Goal: Task Accomplishment & Management: Manage account settings

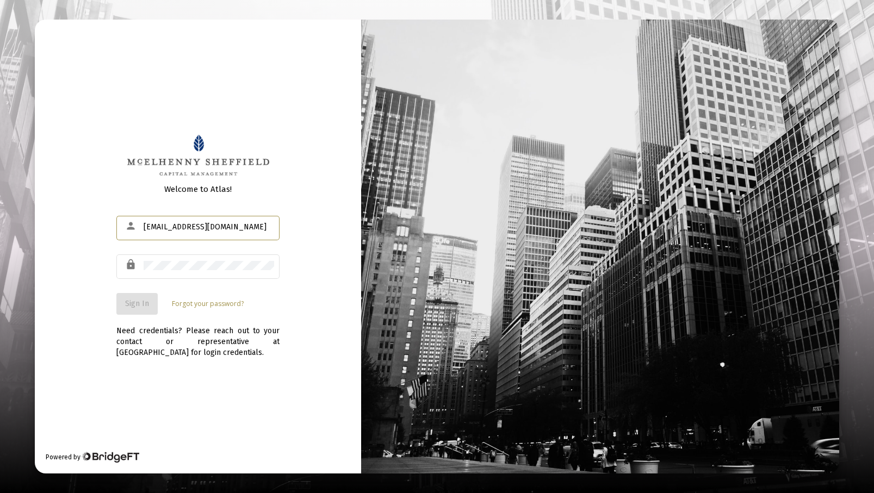
type input "[EMAIL_ADDRESS][DOMAIN_NAME]"
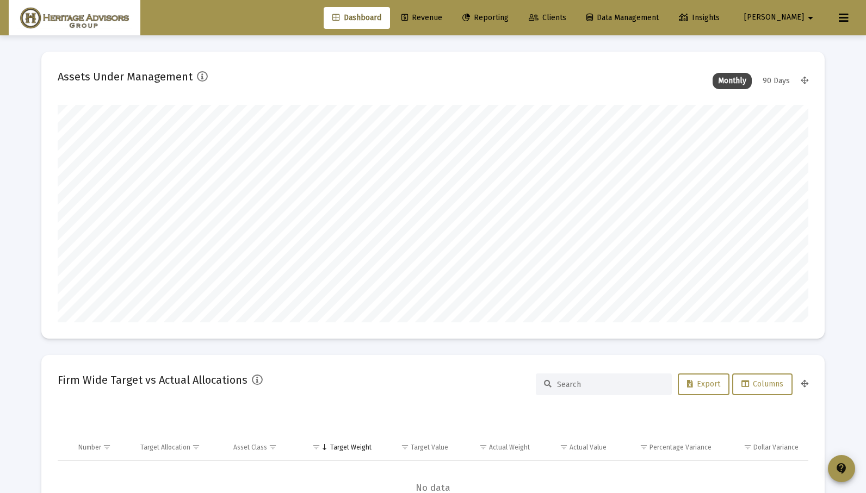
scroll to position [218, 404]
type input "[DATE]"
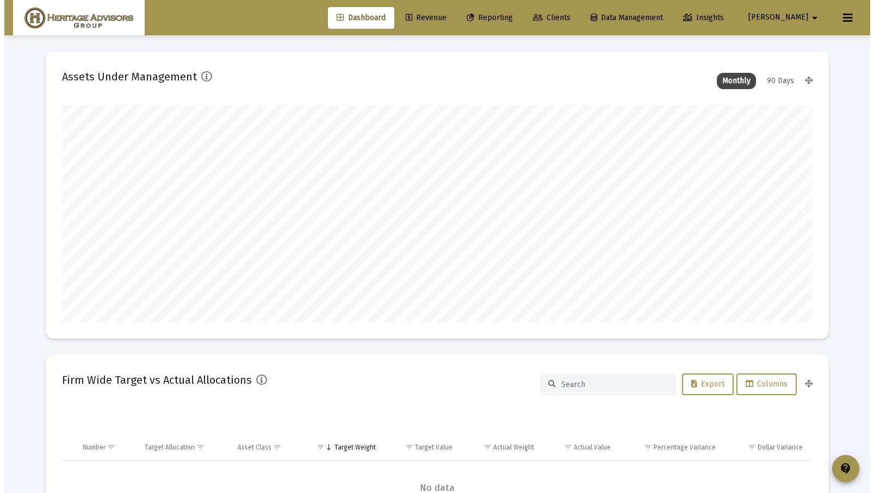
scroll to position [218, 351]
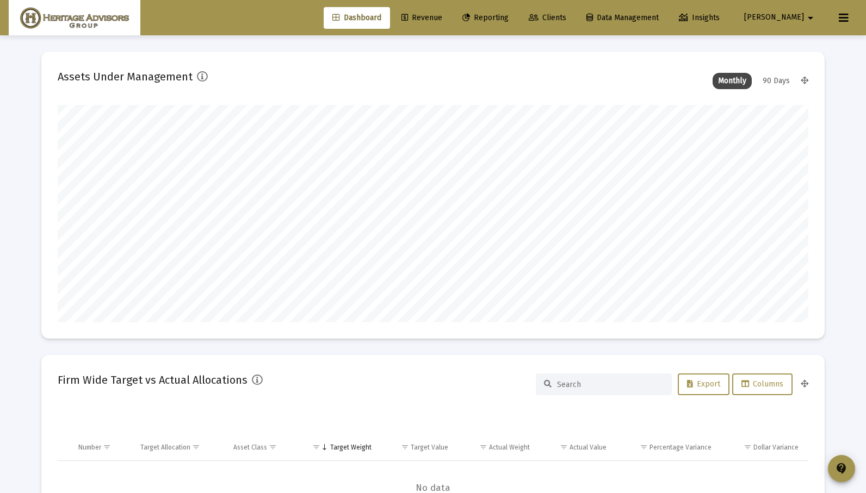
click at [509, 22] on span "Reporting" at bounding box center [485, 17] width 46 height 9
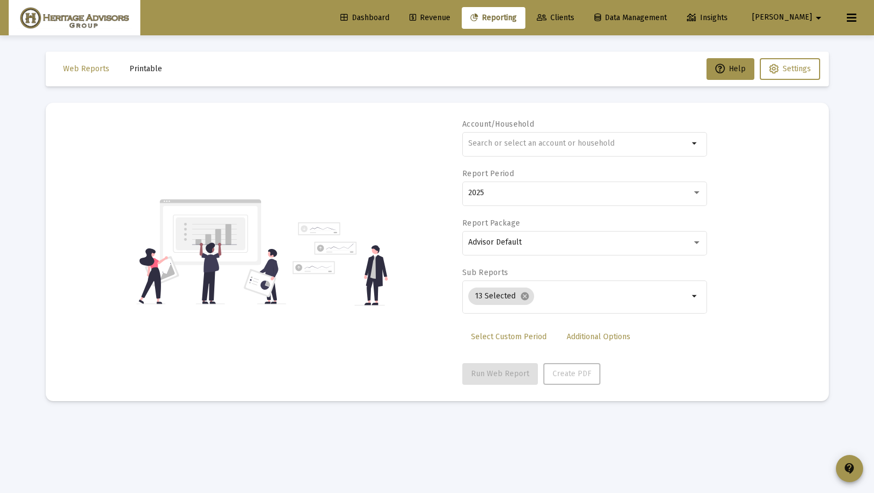
click at [481, 161] on div "arrow_drop_down" at bounding box center [584, 149] width 245 height 35
click at [482, 146] on input "text" at bounding box center [578, 143] width 220 height 9
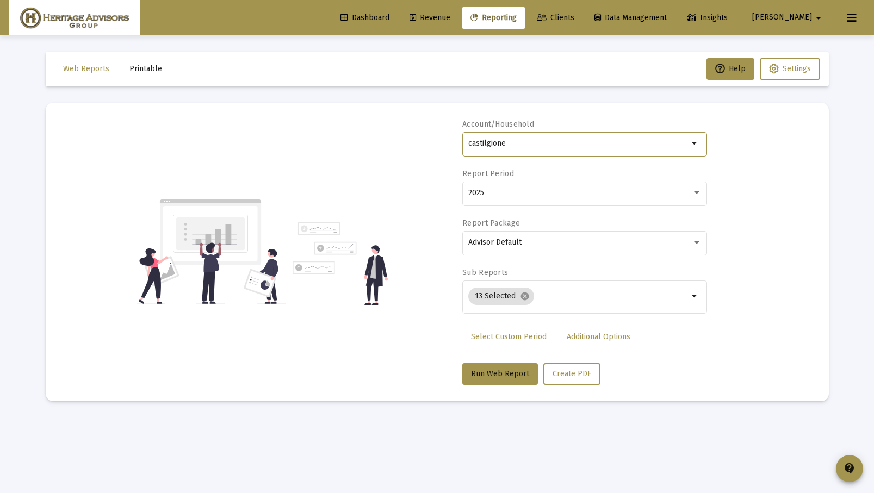
click at [671, 360] on div "Account/Household castilgione arrow_drop_down Report Period 2025 Report Package…" at bounding box center [584, 252] width 245 height 266
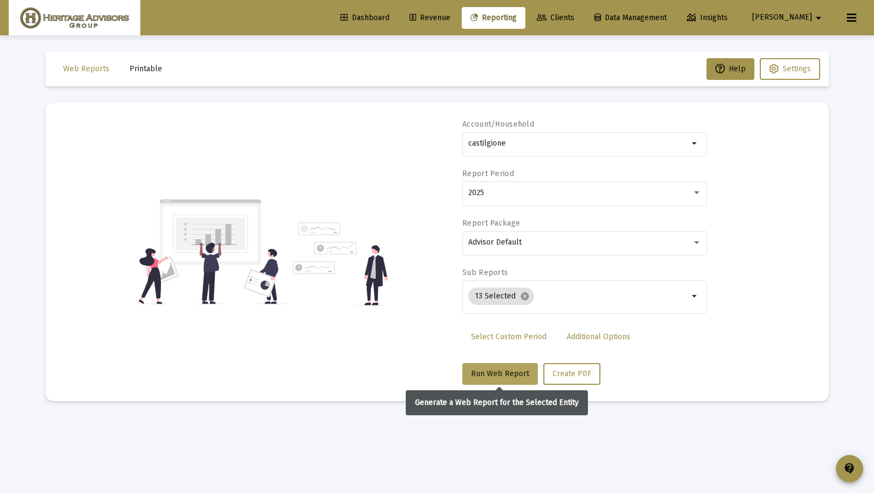
click at [508, 372] on span "Run Web Report" at bounding box center [500, 373] width 58 height 9
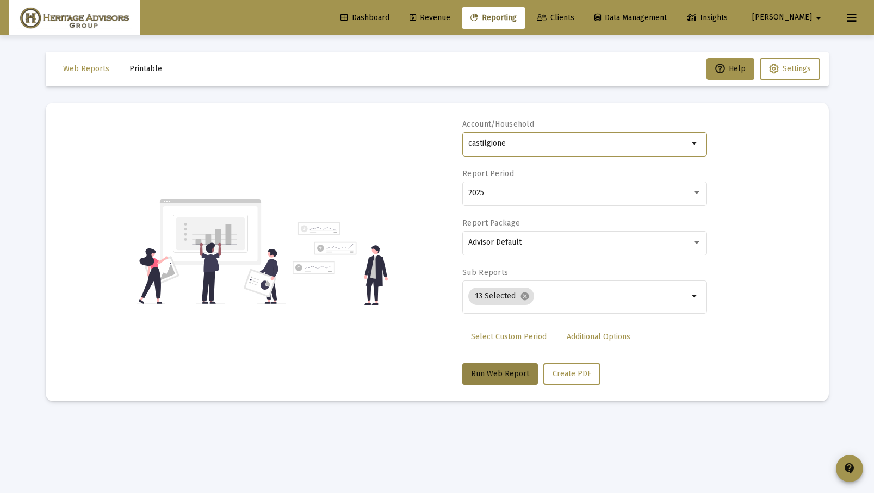
drag, startPoint x: 520, startPoint y: 148, endPoint x: 478, endPoint y: 144, distance: 43.1
click at [478, 144] on input "castilgione" at bounding box center [578, 143] width 220 height 9
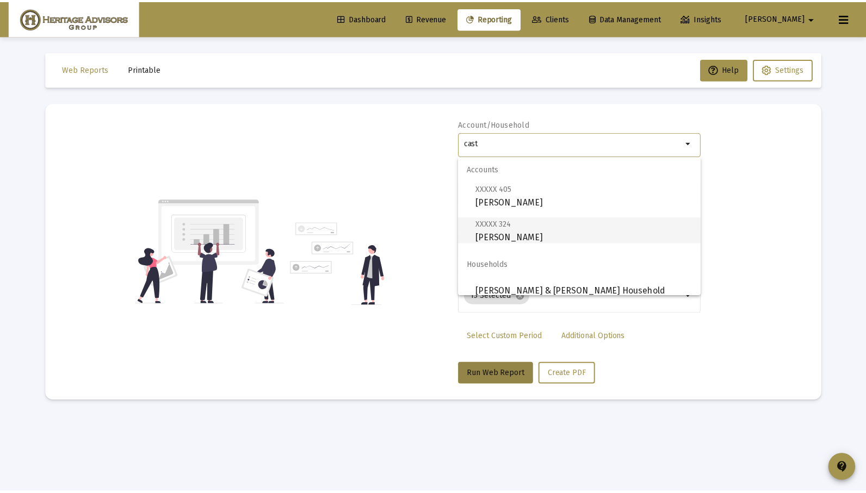
scroll to position [9, 0]
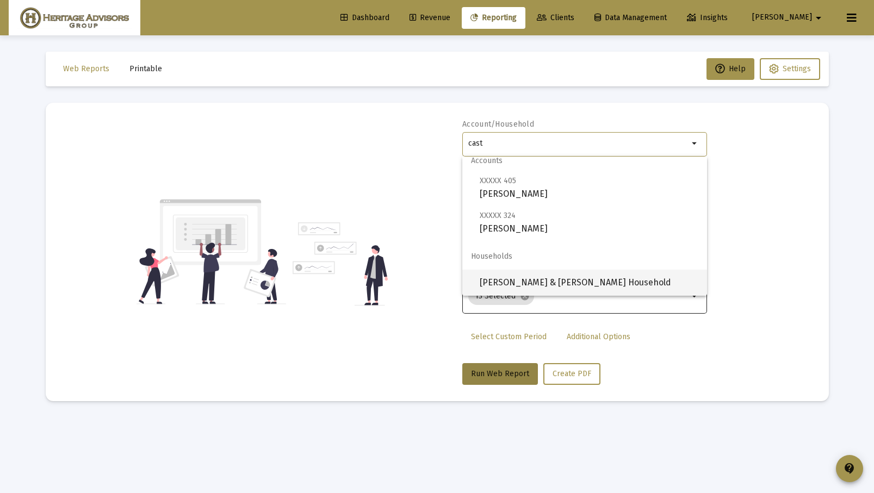
click at [529, 286] on span "[PERSON_NAME] & [PERSON_NAME] Household" at bounding box center [589, 283] width 219 height 26
type input "[PERSON_NAME] & [PERSON_NAME] Household"
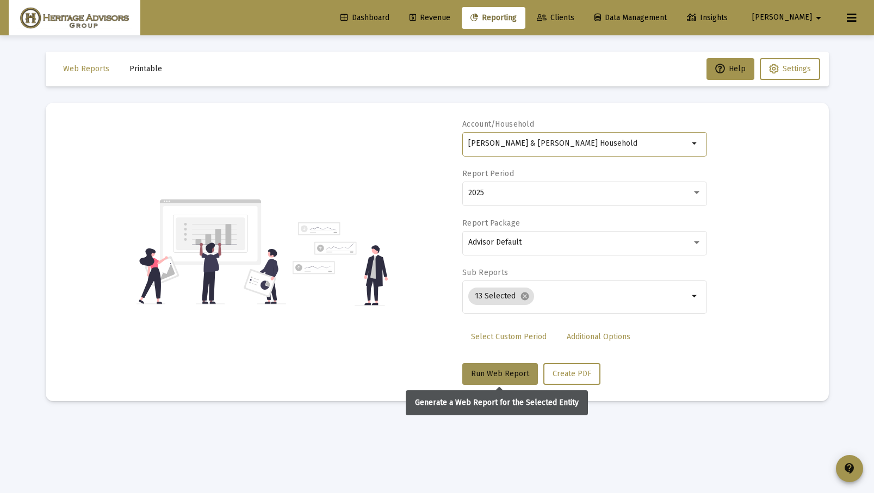
click at [501, 375] on span "Run Web Report" at bounding box center [500, 373] width 58 height 9
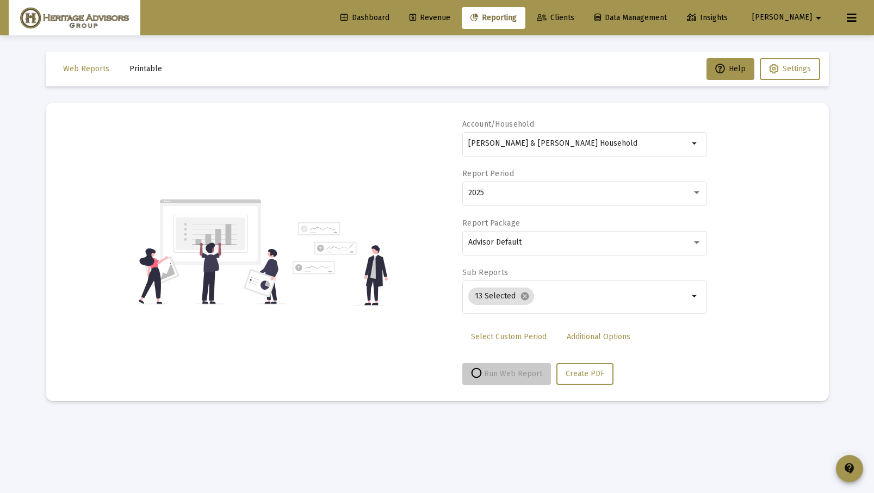
select select "View all"
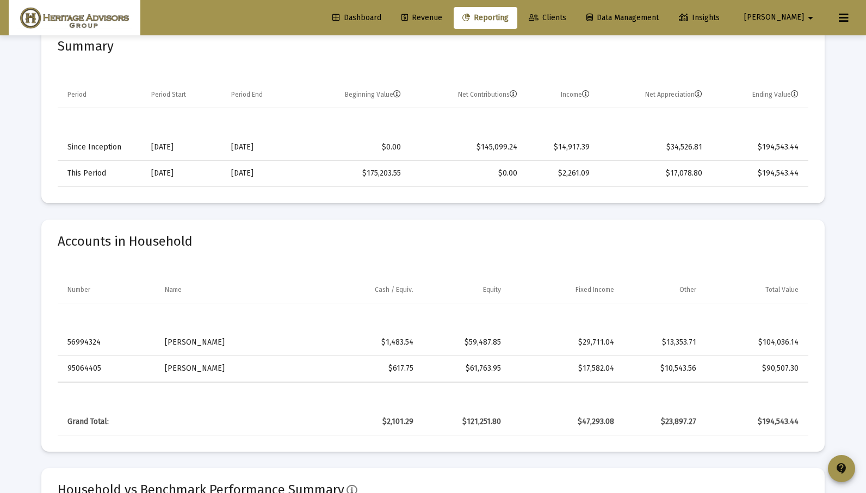
scroll to position [0, 0]
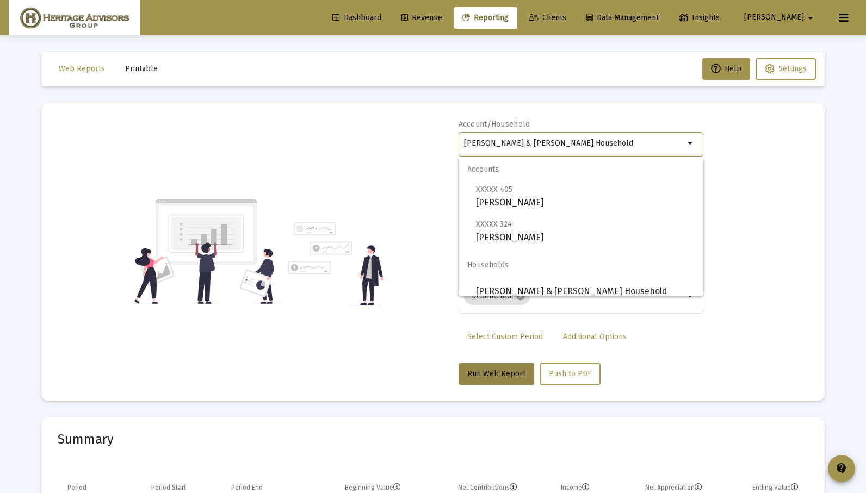
drag, startPoint x: 599, startPoint y: 144, endPoint x: 446, endPoint y: 147, distance: 153.4
click at [446, 147] on div "Account/Household [PERSON_NAME] & [PERSON_NAME] Household arrow_drop_down Repor…" at bounding box center [433, 252] width 751 height 266
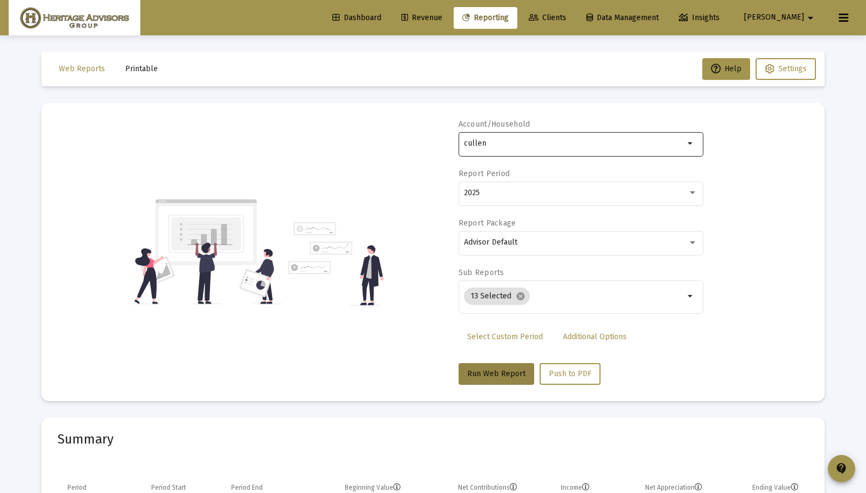
click at [518, 141] on input "cullen" at bounding box center [574, 143] width 220 height 9
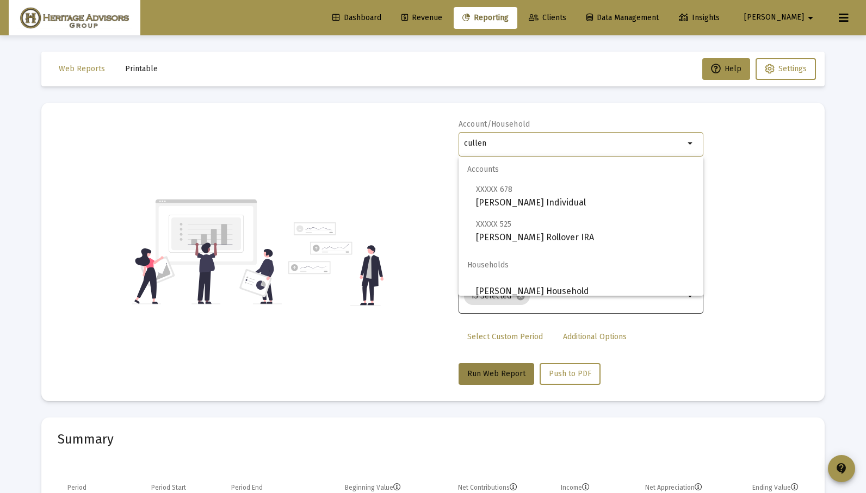
scroll to position [79, 0]
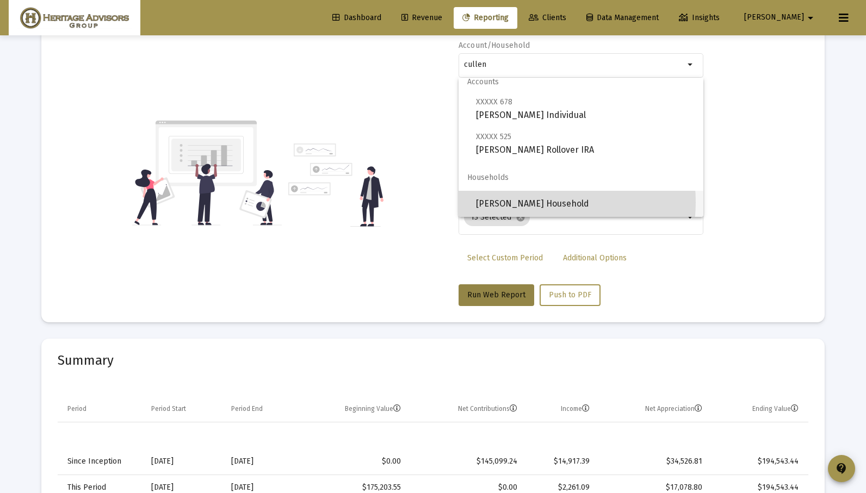
click at [532, 203] on span "[PERSON_NAME] Household" at bounding box center [585, 204] width 219 height 26
type input "[PERSON_NAME] Household"
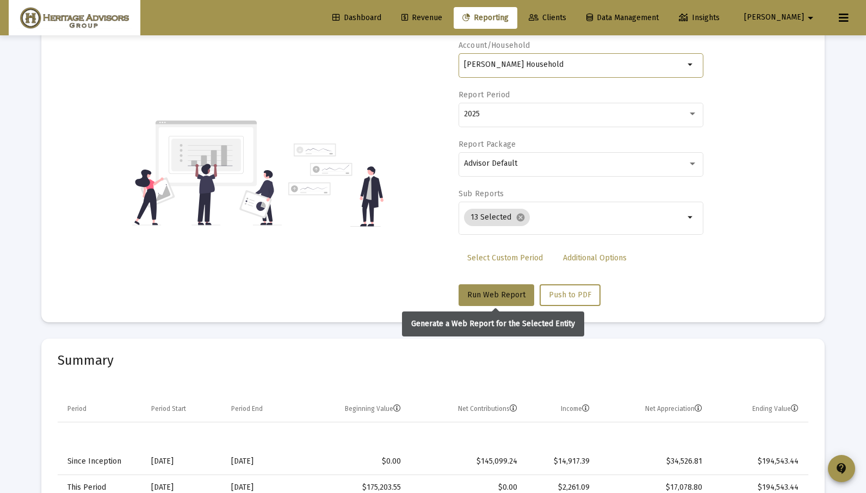
click at [498, 295] on span "Run Web Report" at bounding box center [496, 294] width 58 height 9
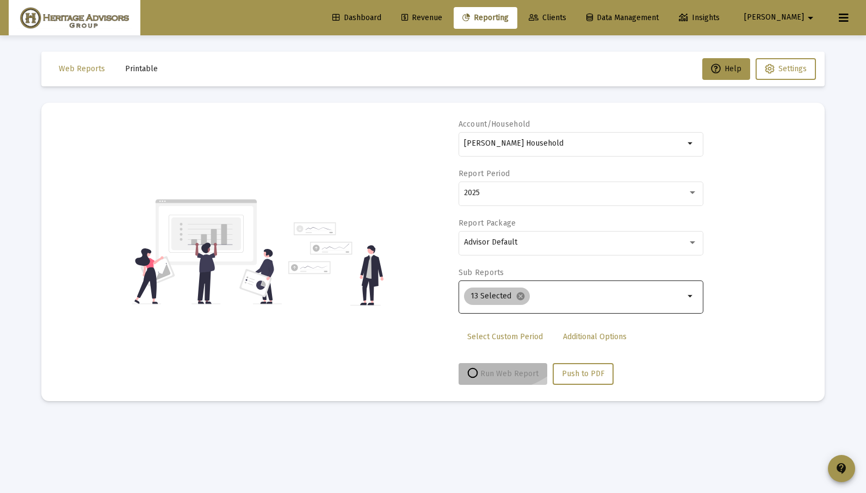
scroll to position [0, 0]
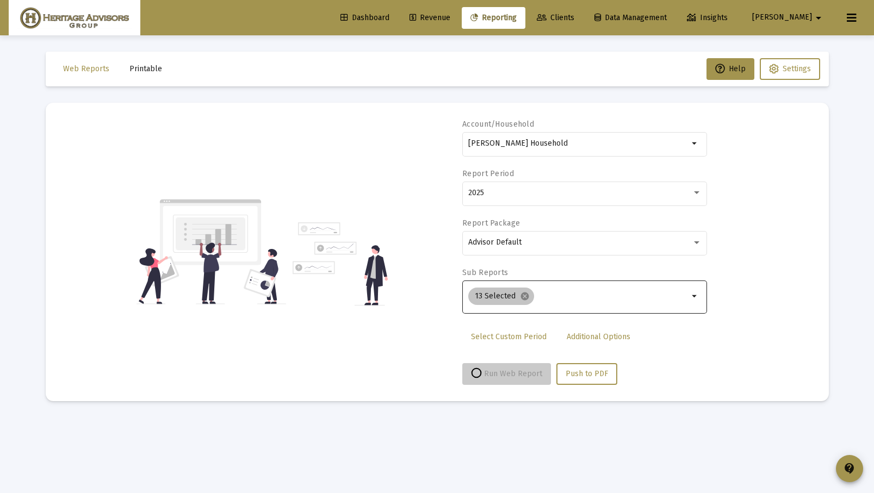
select select "View all"
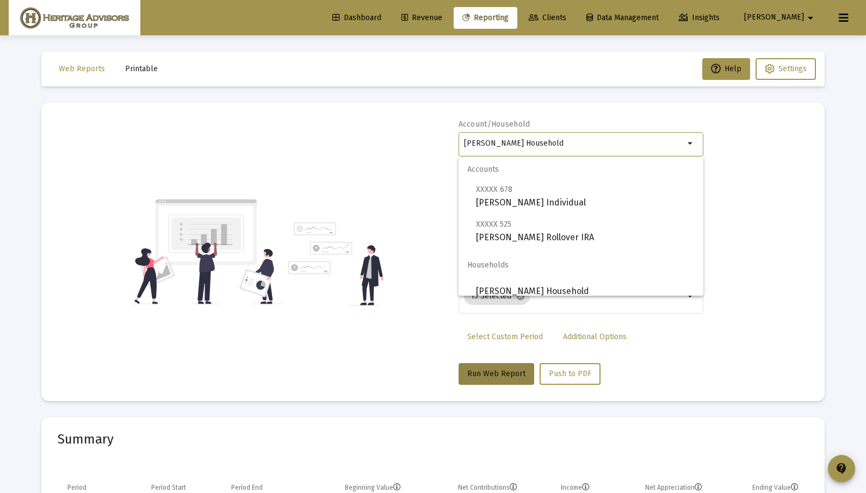
drag, startPoint x: 558, startPoint y: 146, endPoint x: 345, endPoint y: 147, distance: 213.2
click at [345, 147] on div "Account/[PERSON_NAME][GEOGRAPHIC_DATA] Household arrow_drop_down Report Period …" at bounding box center [433, 252] width 751 height 266
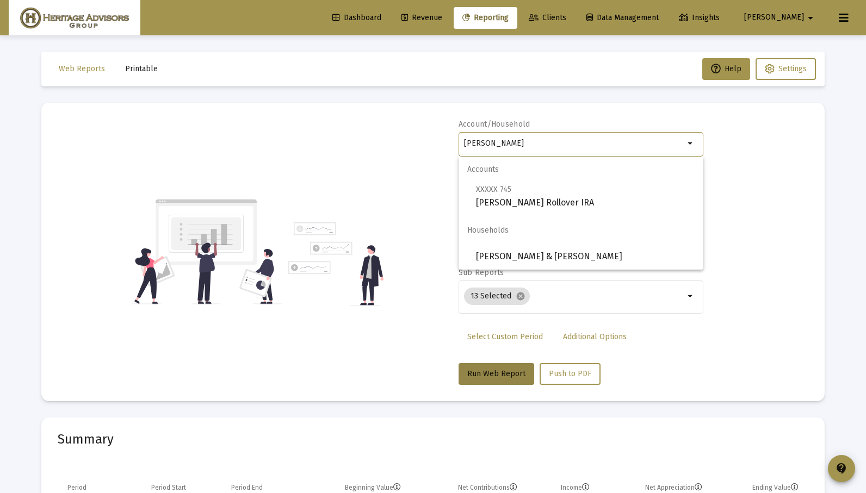
scroll to position [106, 0]
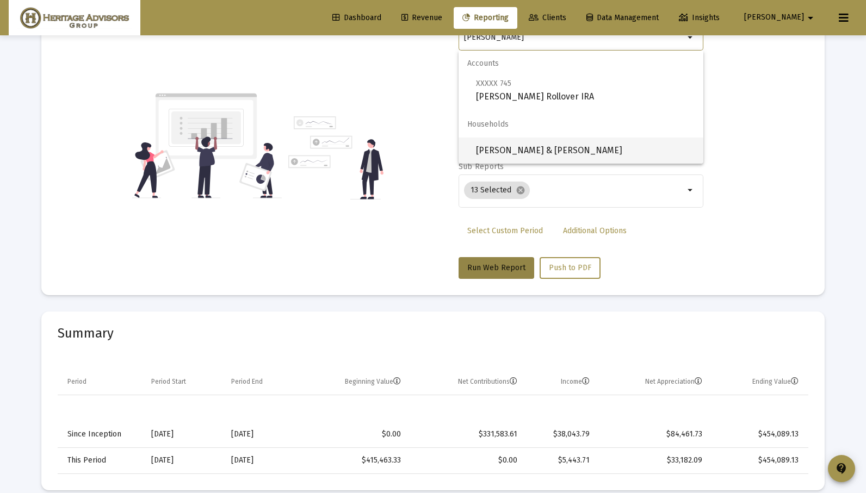
click at [563, 153] on span "[PERSON_NAME] & [PERSON_NAME]" at bounding box center [585, 151] width 219 height 26
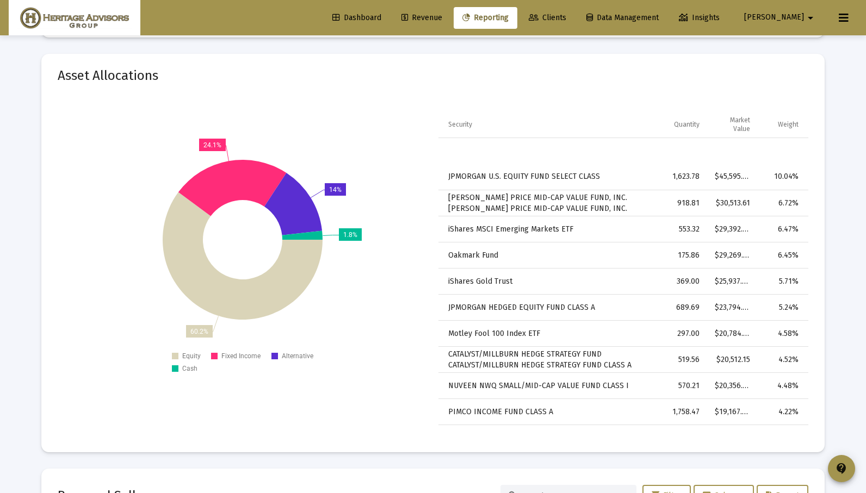
scroll to position [0, 0]
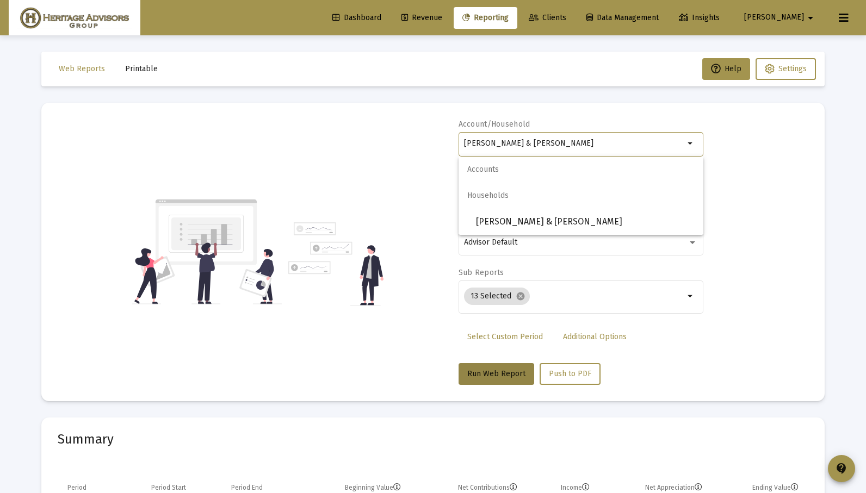
click at [706, 352] on div "Account/[PERSON_NAME] & [PERSON_NAME] Househol arrow_drop_down Report Period 20…" at bounding box center [433, 252] width 751 height 266
drag, startPoint x: 580, startPoint y: 140, endPoint x: 444, endPoint y: 145, distance: 136.1
click at [444, 145] on div "Account/[PERSON_NAME] & [PERSON_NAME] Househol arrow_drop_down Report Period 20…" at bounding box center [433, 252] width 751 height 266
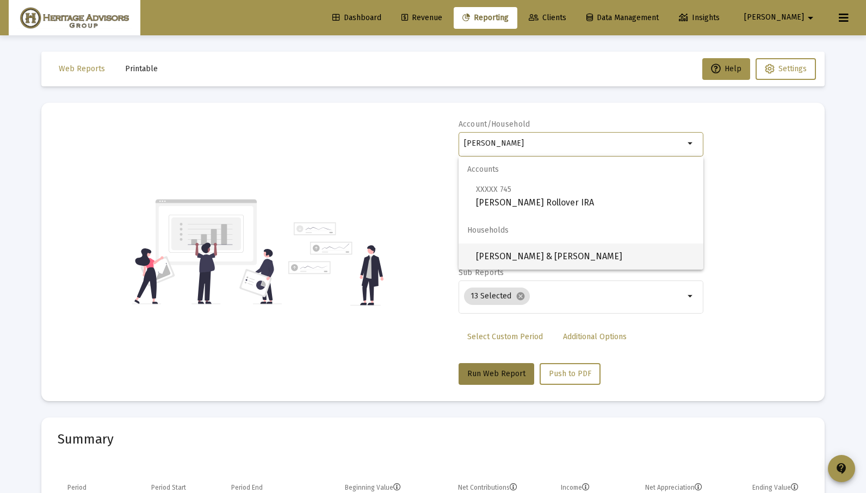
click at [495, 253] on span "[PERSON_NAME] & [PERSON_NAME]" at bounding box center [585, 257] width 219 height 26
type input "[PERSON_NAME] & [PERSON_NAME]"
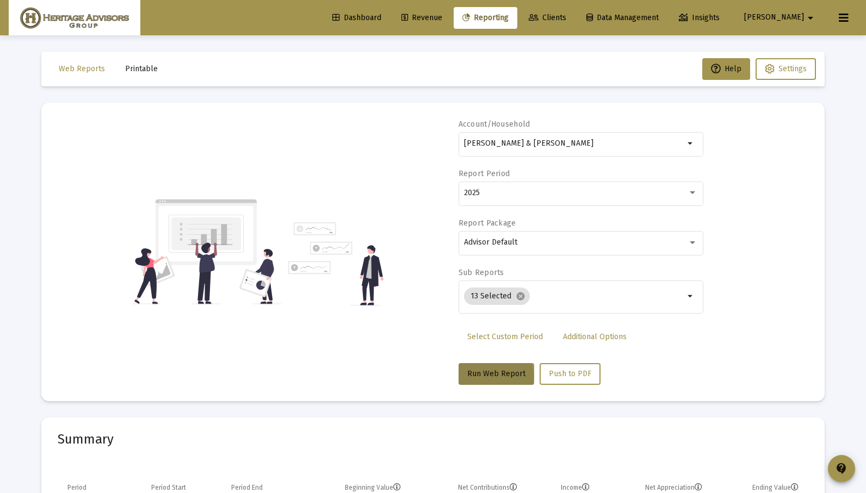
click at [488, 377] on span "Run Web Report" at bounding box center [496, 373] width 58 height 9
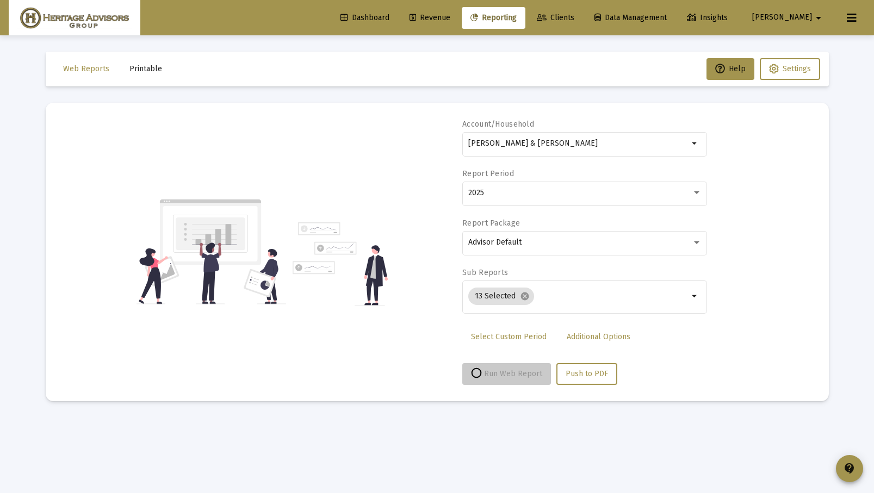
select select "View all"
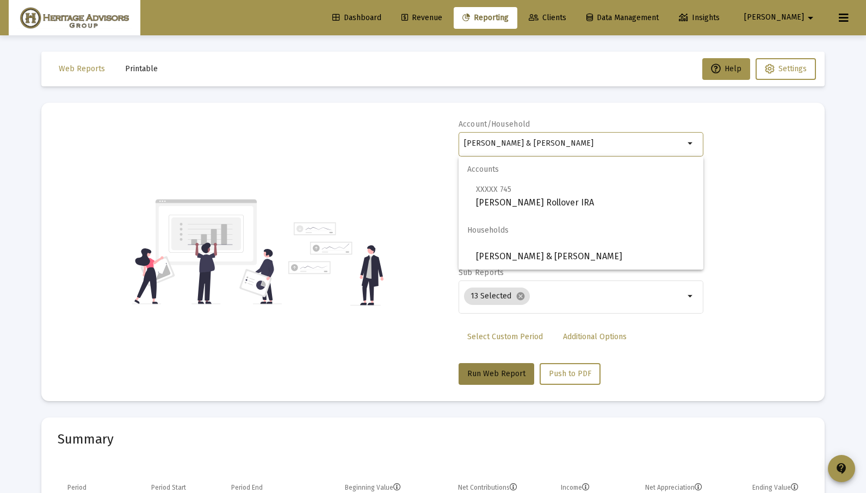
drag, startPoint x: 598, startPoint y: 143, endPoint x: 431, endPoint y: 139, distance: 167.6
click at [431, 144] on div "Account/[PERSON_NAME] & [PERSON_NAME] arrow_drop_down Report Period 2025 Report…" at bounding box center [433, 252] width 751 height 266
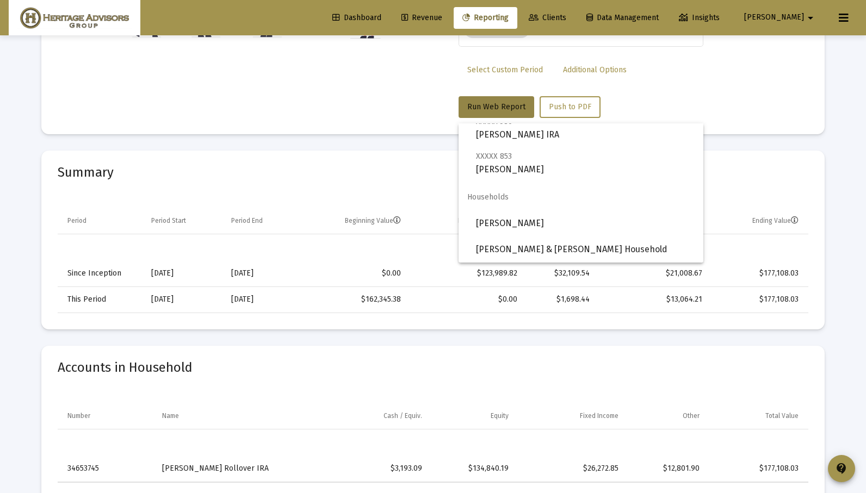
scroll to position [33, 0]
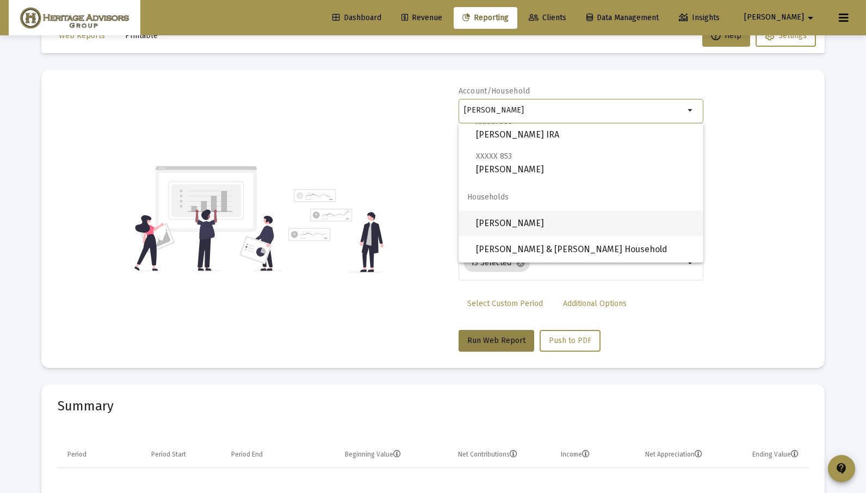
click at [586, 228] on span "[PERSON_NAME]" at bounding box center [585, 223] width 219 height 26
type input "[PERSON_NAME]"
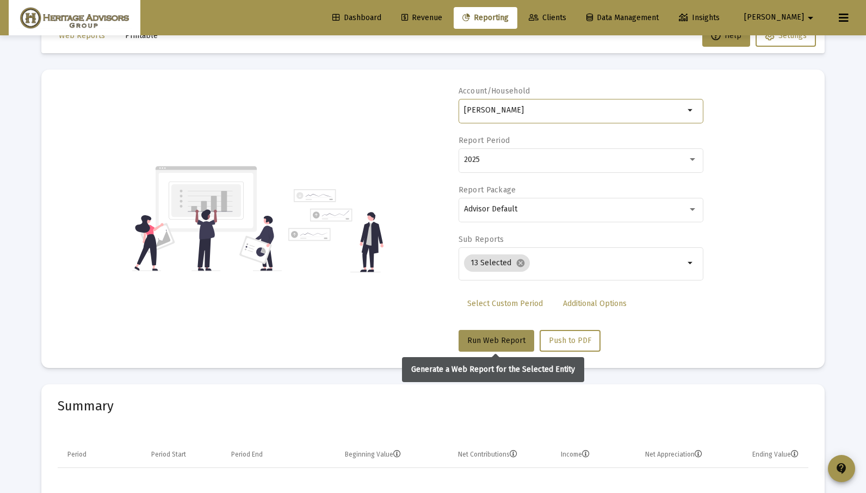
click at [510, 336] on span "Run Web Report" at bounding box center [496, 340] width 58 height 9
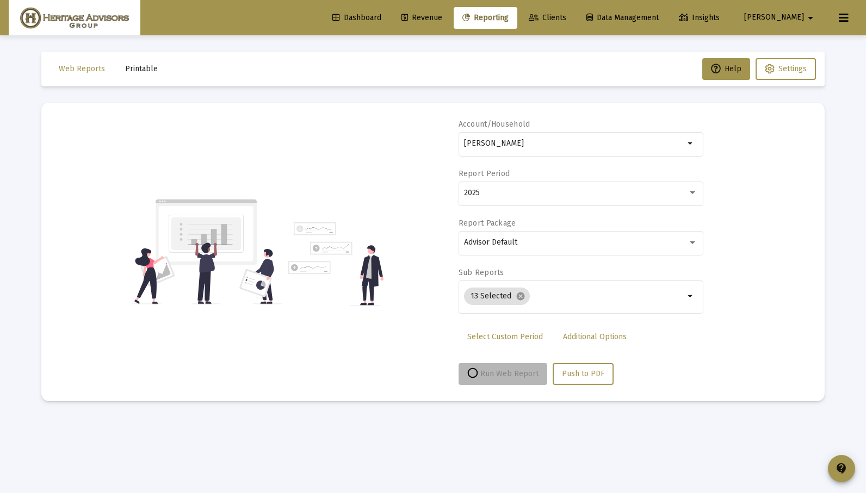
scroll to position [0, 0]
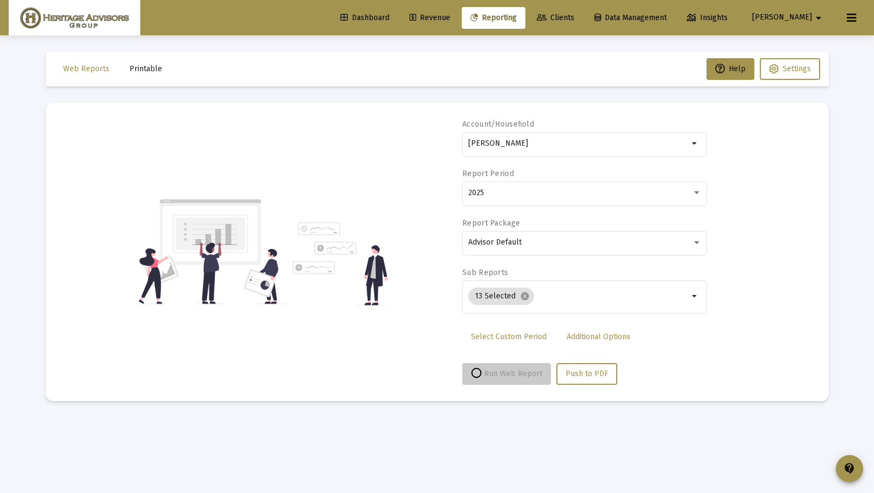
select select "View all"
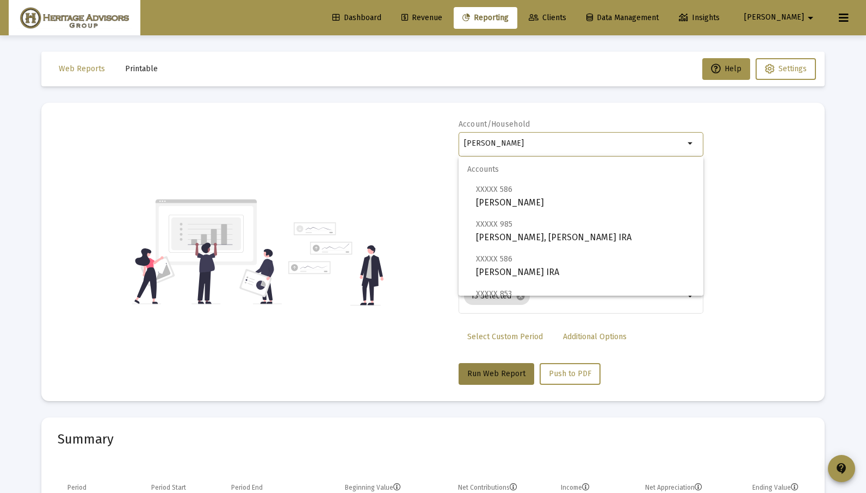
drag, startPoint x: 596, startPoint y: 142, endPoint x: 460, endPoint y: 143, distance: 135.4
click at [461, 143] on div "[PERSON_NAME] Household arrow_drop_down" at bounding box center [580, 143] width 245 height 27
click at [794, 181] on div "Account/Household german arrow_drop_down Report Period 2025 Report Package Advi…" at bounding box center [433, 252] width 751 height 266
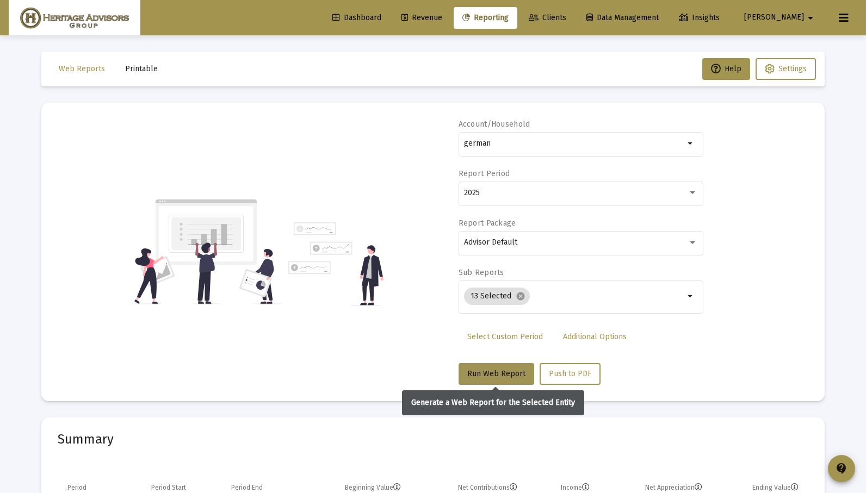
click at [505, 369] on span "Run Web Report" at bounding box center [496, 373] width 58 height 9
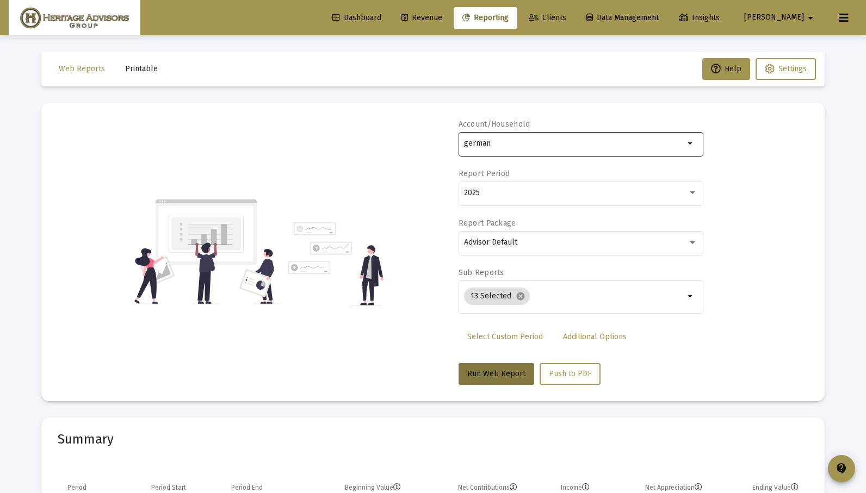
click at [522, 143] on input "german" at bounding box center [574, 143] width 220 height 9
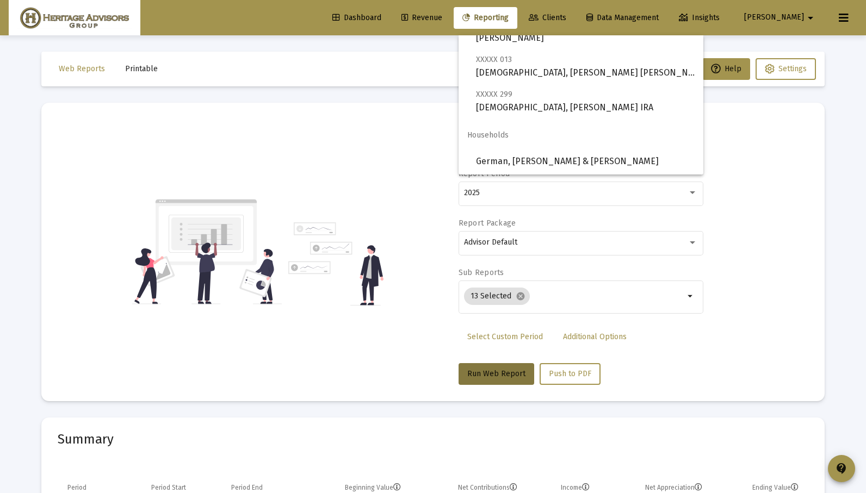
scroll to position [121, 0]
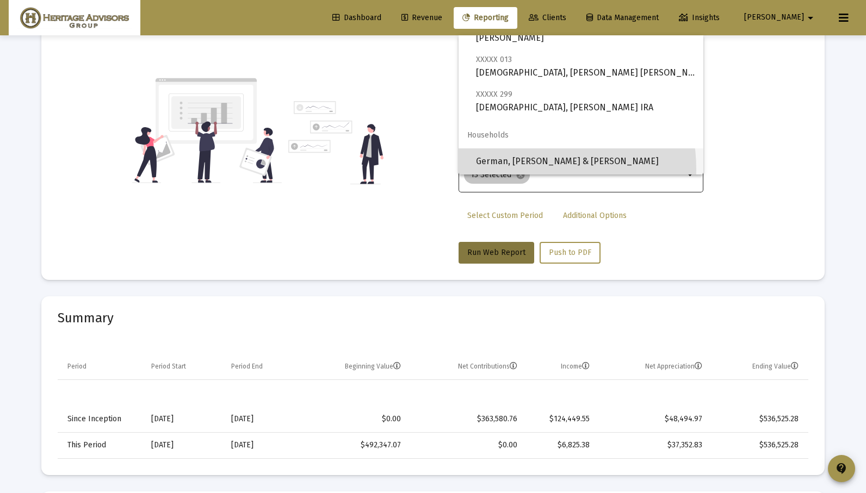
click at [508, 170] on span "German, [PERSON_NAME] & [PERSON_NAME]" at bounding box center [585, 161] width 219 height 26
type input "German, [PERSON_NAME] & [PERSON_NAME]"
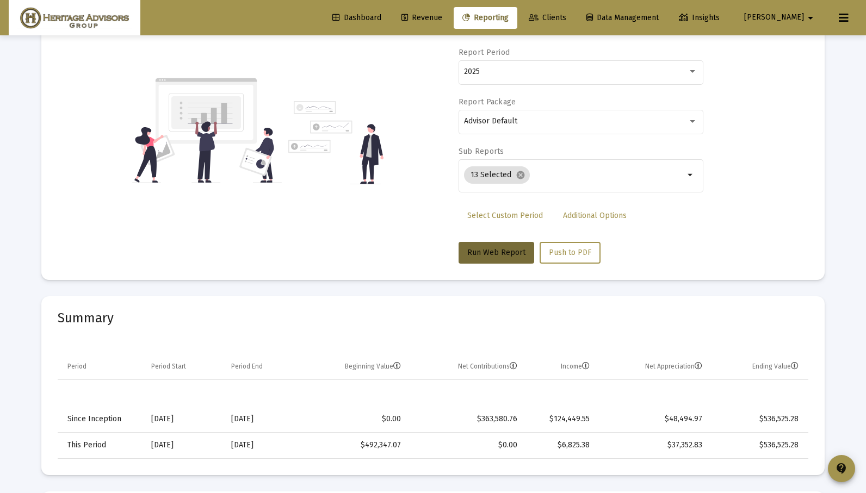
click at [487, 261] on button "Run Web Report" at bounding box center [496, 253] width 76 height 22
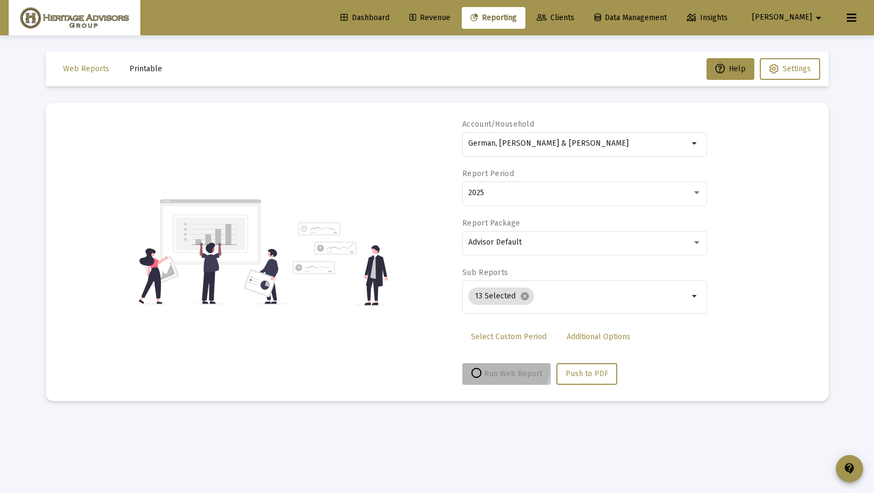
select select "View all"
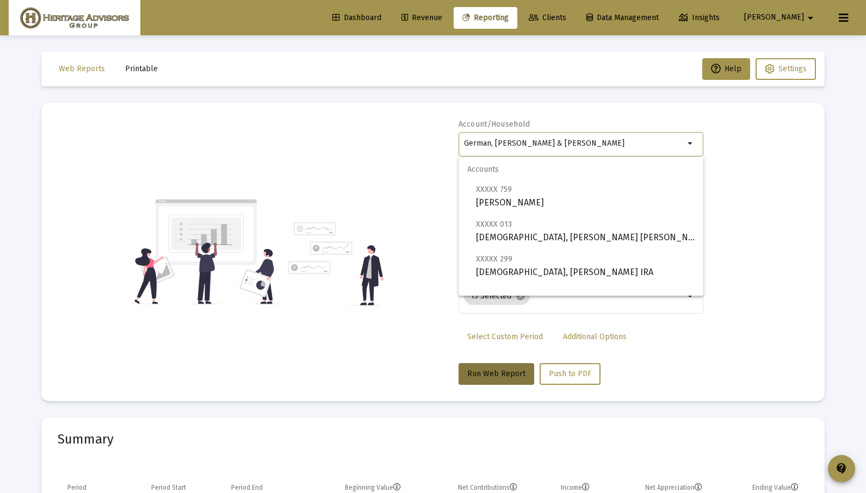
drag, startPoint x: 592, startPoint y: 141, endPoint x: 437, endPoint y: 141, distance: 155.5
click at [436, 141] on div "Account/Household German, [PERSON_NAME] & [PERSON_NAME] Household arrow_drop_do…" at bounding box center [433, 252] width 751 height 266
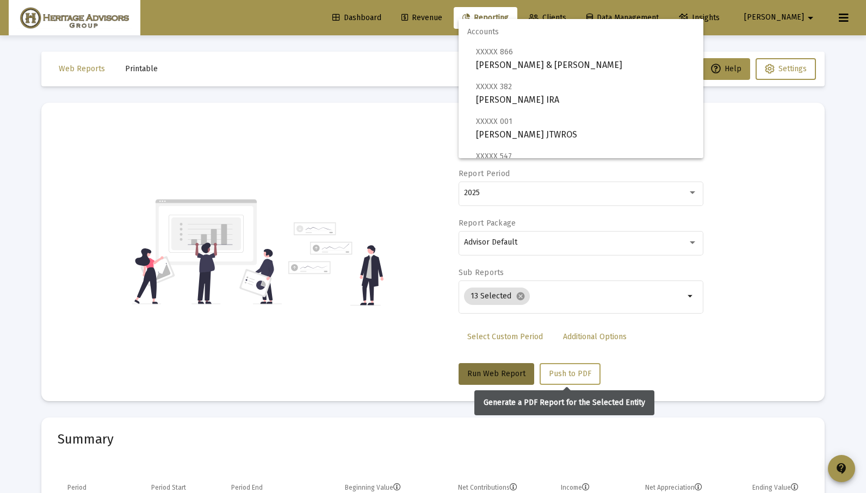
scroll to position [138, 0]
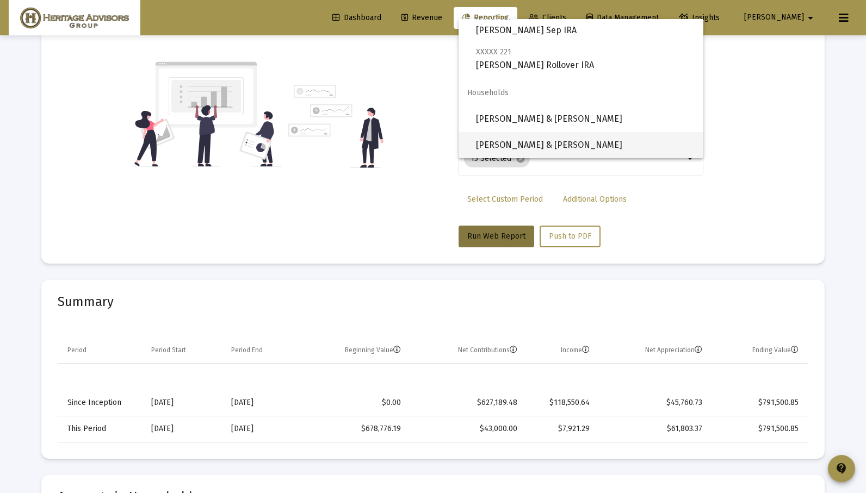
click at [535, 146] on span "[PERSON_NAME] & [PERSON_NAME]" at bounding box center [585, 145] width 219 height 26
type input "[PERSON_NAME] & [PERSON_NAME]"
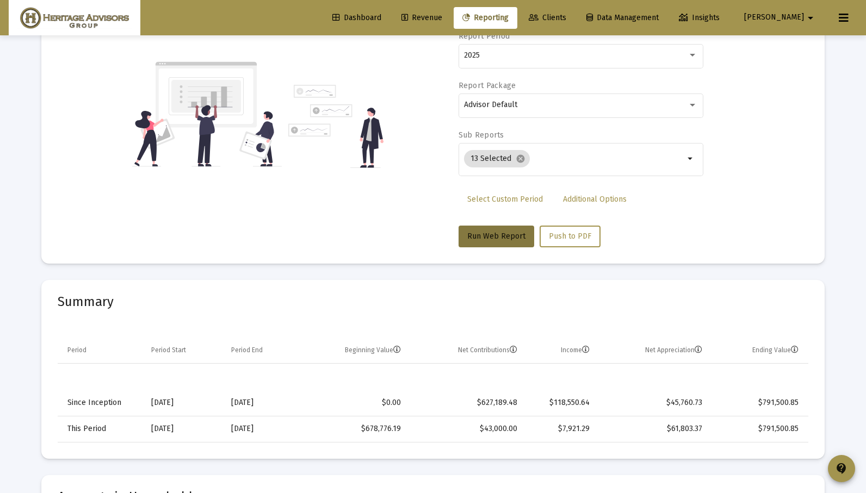
click at [465, 222] on div "Account/Household [PERSON_NAME] & [PERSON_NAME] Household arrow_drop_down Repor…" at bounding box center [580, 115] width 245 height 266
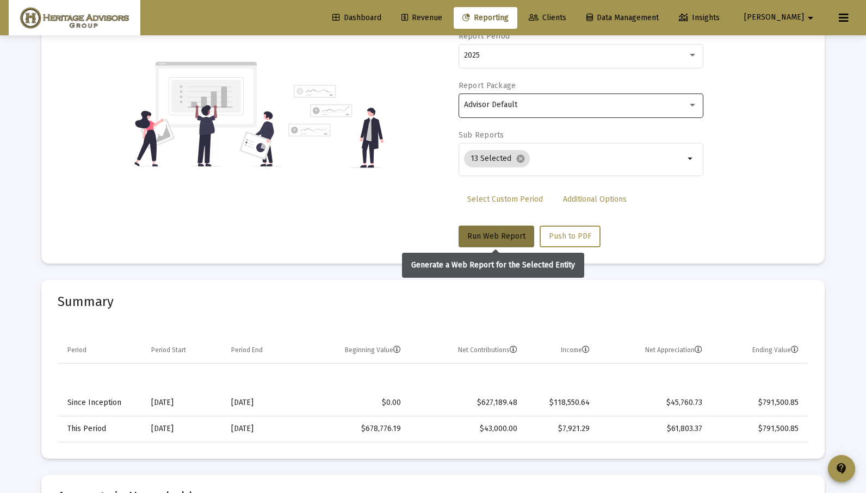
click at [479, 231] on button "Run Web Report" at bounding box center [496, 237] width 76 height 22
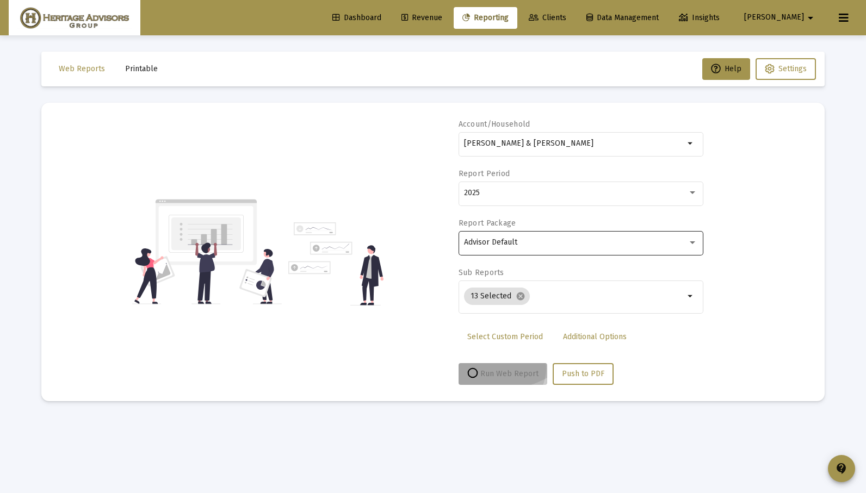
scroll to position [0, 0]
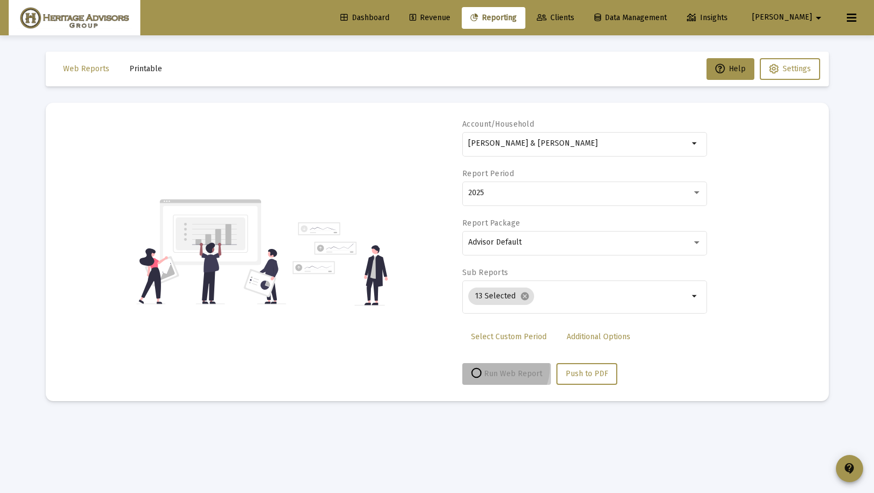
select select "View all"
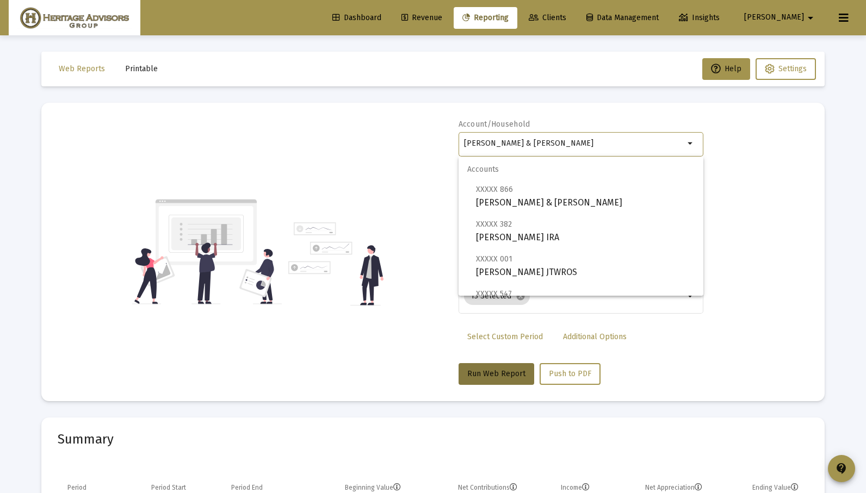
drag, startPoint x: 608, startPoint y: 140, endPoint x: 467, endPoint y: 140, distance: 141.4
click at [464, 140] on input "[PERSON_NAME] & [PERSON_NAME]" at bounding box center [574, 143] width 220 height 9
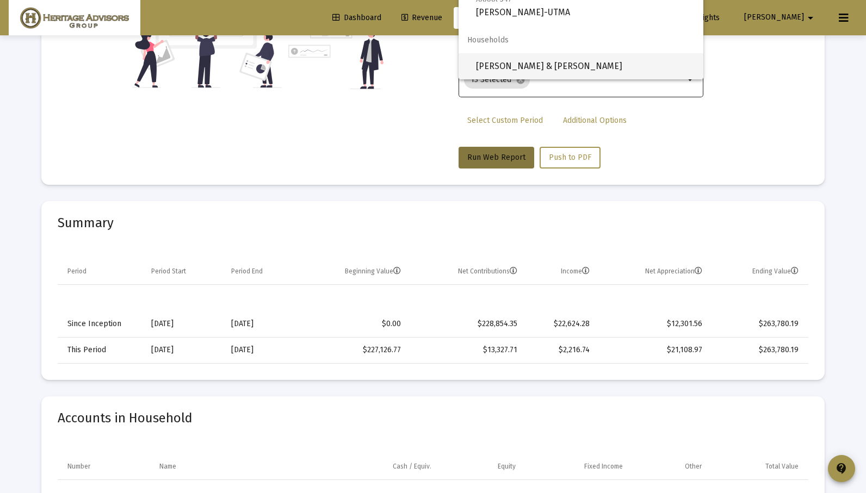
click at [536, 73] on span "[PERSON_NAME] & [PERSON_NAME]" at bounding box center [585, 66] width 219 height 26
type input "[PERSON_NAME] & [PERSON_NAME]"
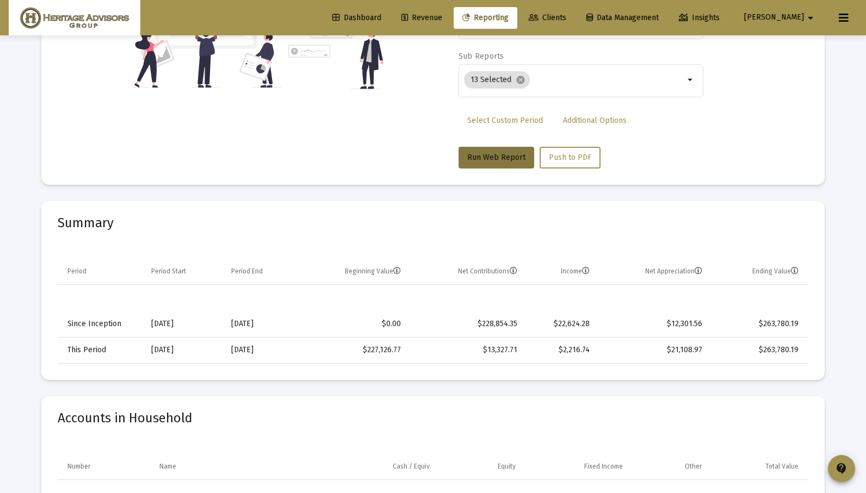
scroll to position [0, 0]
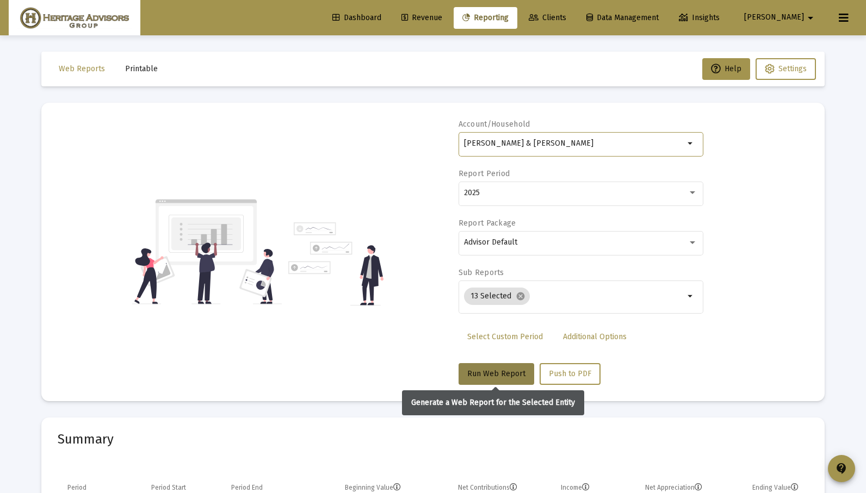
click at [488, 369] on span "Run Web Report" at bounding box center [496, 373] width 58 height 9
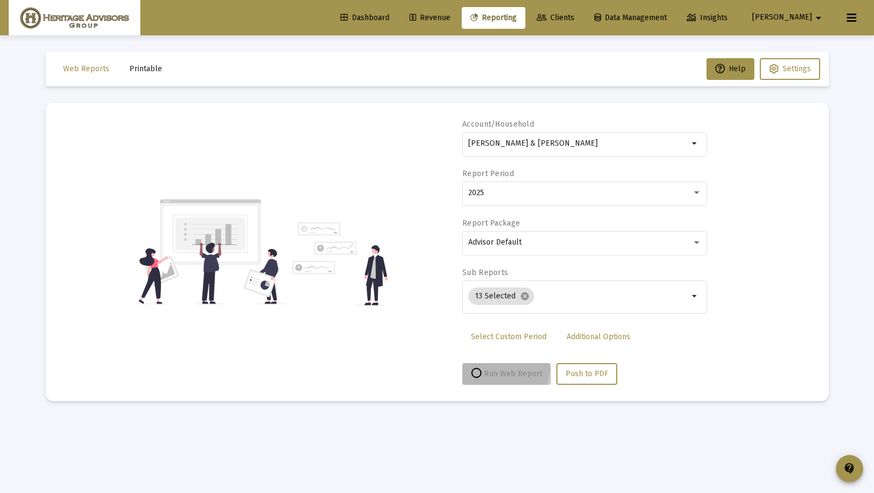
select select "View all"
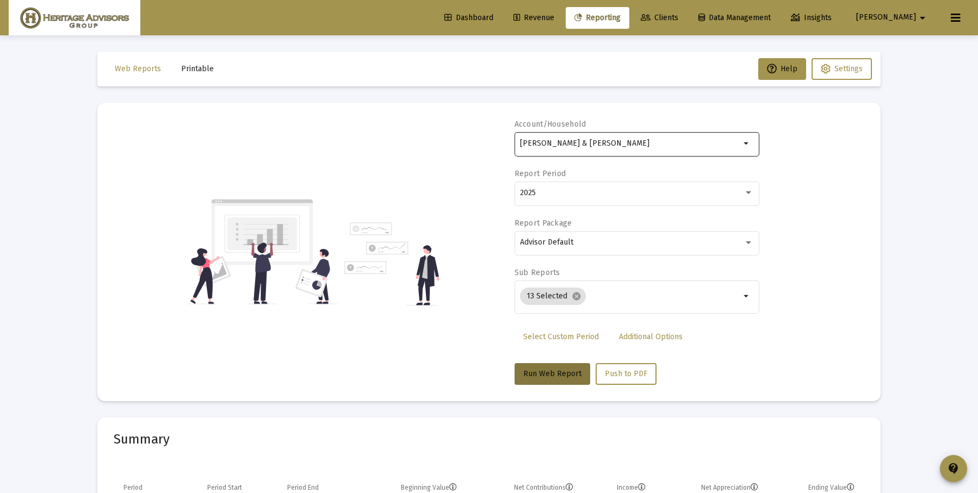
click at [672, 137] on div "[PERSON_NAME] & [PERSON_NAME]" at bounding box center [630, 143] width 220 height 27
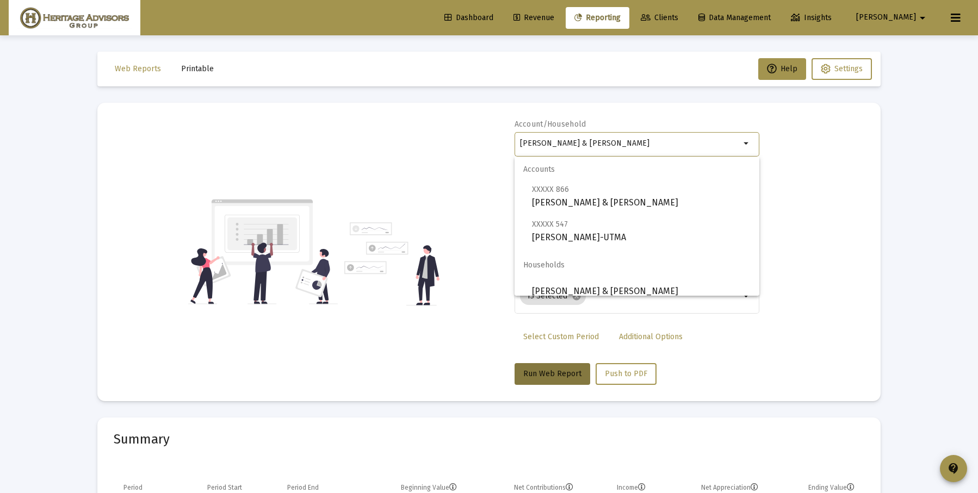
drag, startPoint x: 636, startPoint y: 142, endPoint x: 515, endPoint y: 145, distance: 121.9
click at [515, 146] on div "[PERSON_NAME] & [PERSON_NAME] Household arrow_drop_down" at bounding box center [637, 143] width 245 height 27
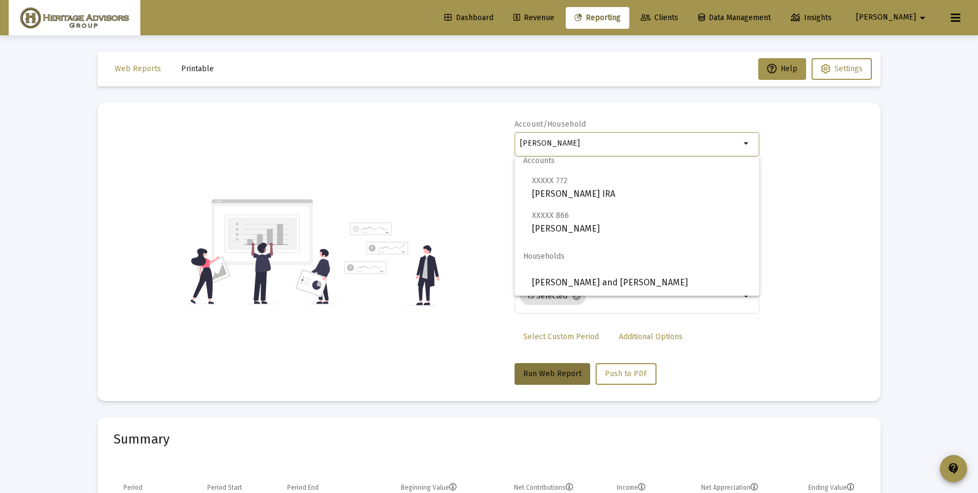
scroll to position [62, 0]
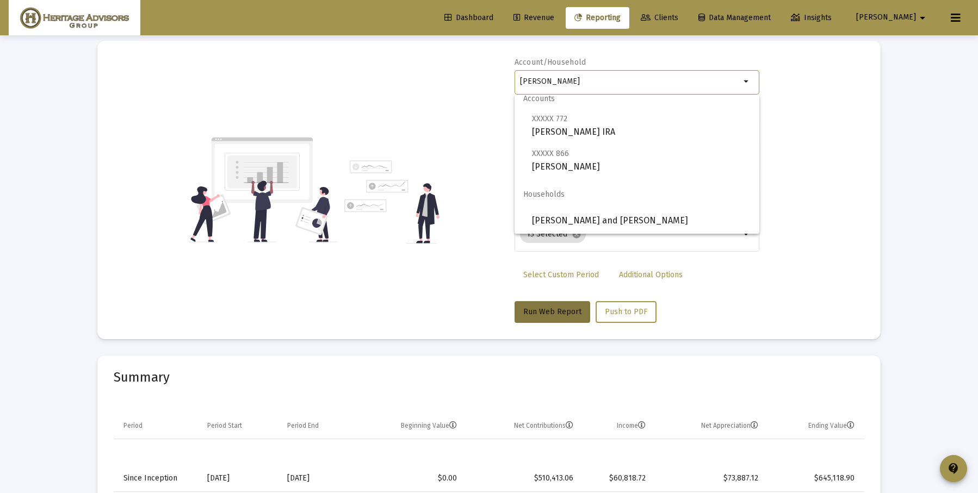
click at [796, 170] on div "Account/Household [PERSON_NAME] arrow_drop_down Report Period 2025 Report Packa…" at bounding box center [489, 190] width 751 height 266
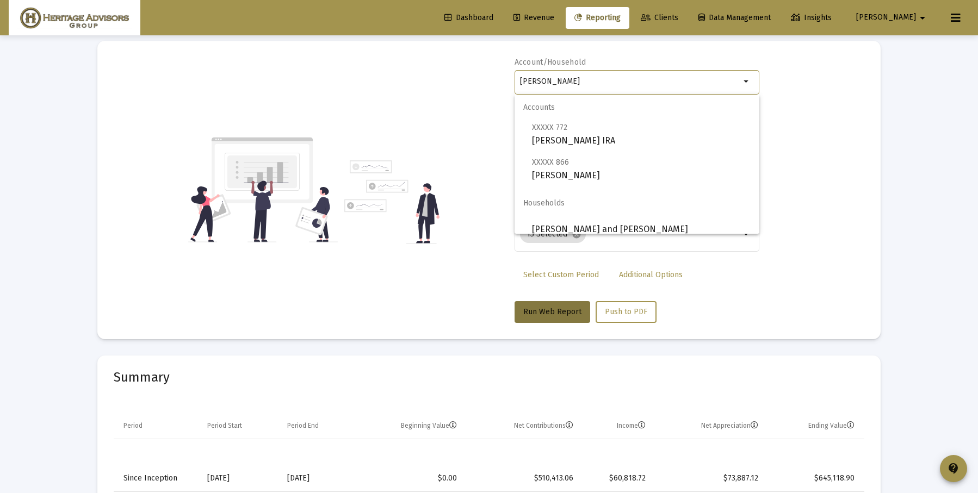
drag, startPoint x: 579, startPoint y: 78, endPoint x: 492, endPoint y: 80, distance: 86.5
click at [492, 79] on div "Account/Household [PERSON_NAME] arrow_drop_down Report Period 2025 Report Packa…" at bounding box center [489, 190] width 751 height 266
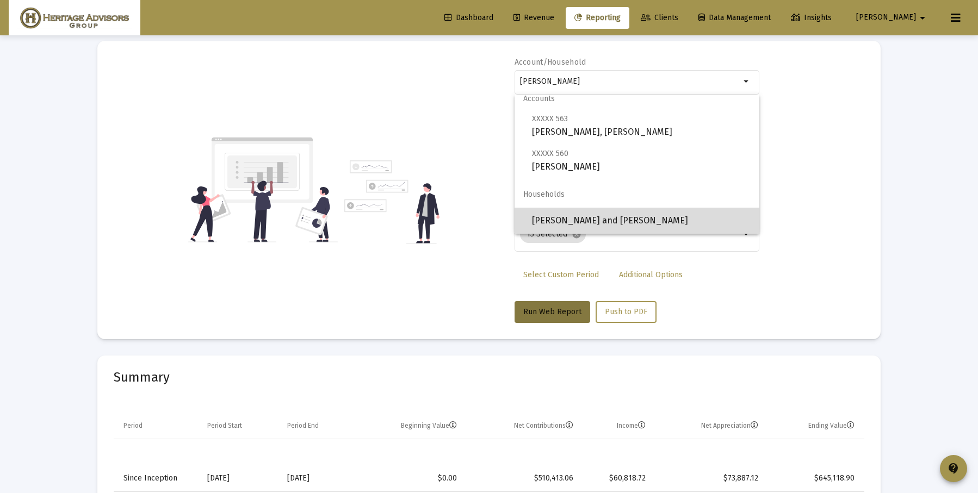
click at [653, 216] on span "[PERSON_NAME] and [PERSON_NAME]" at bounding box center [641, 221] width 219 height 26
type input "[PERSON_NAME] and [PERSON_NAME]"
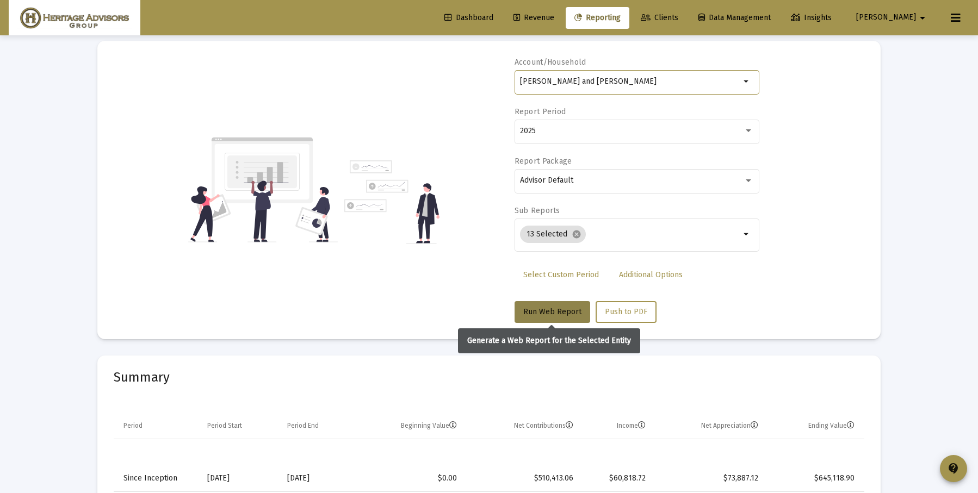
click at [551, 315] on span "Run Web Report" at bounding box center [552, 311] width 58 height 9
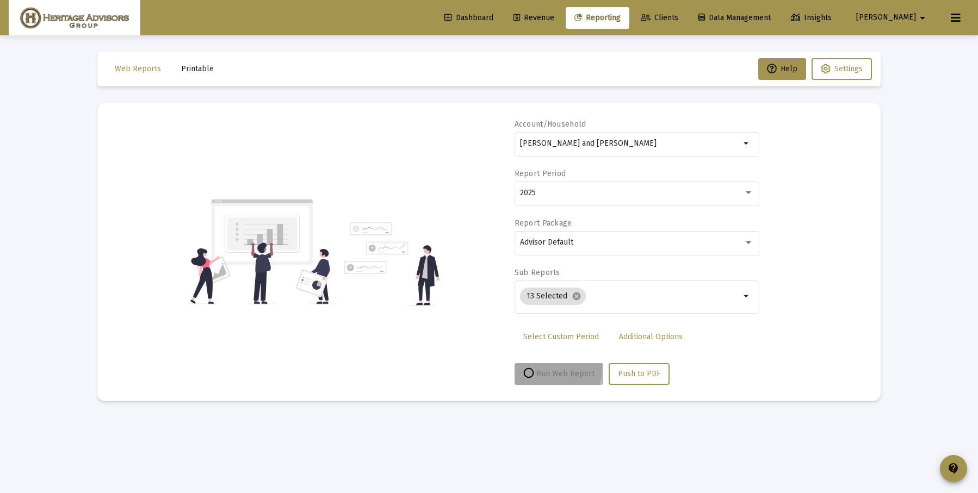
scroll to position [0, 0]
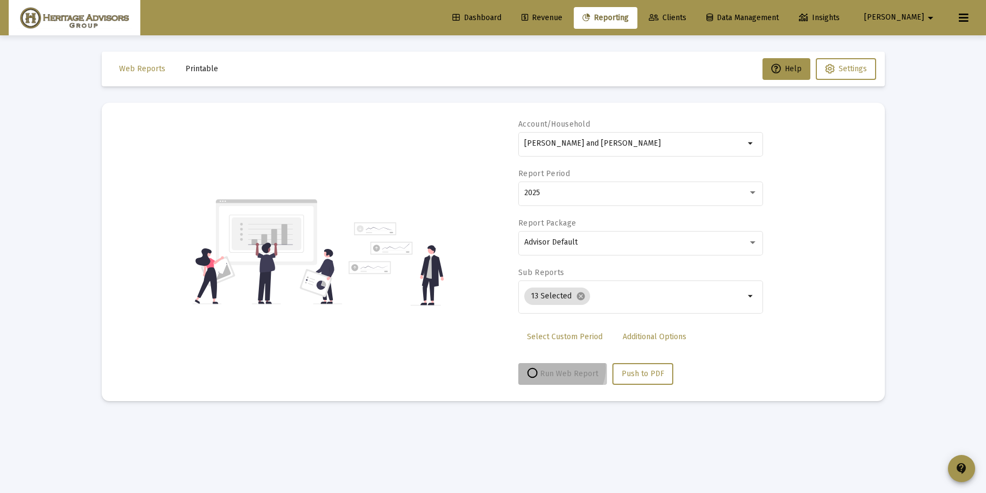
select select "View all"
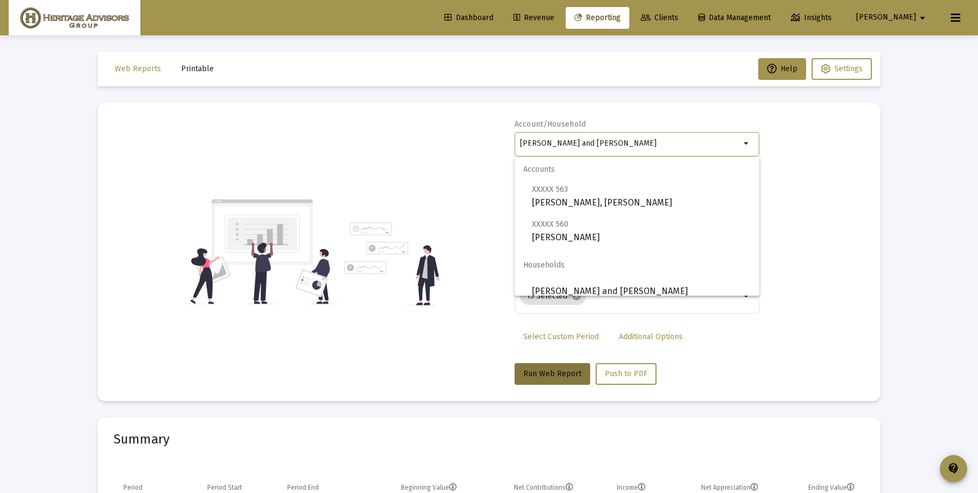
drag, startPoint x: 690, startPoint y: 144, endPoint x: 457, endPoint y: 142, distance: 233.3
click at [457, 142] on div "Account/Household [PERSON_NAME] and [PERSON_NAME] Household arrow_drop_down Rep…" at bounding box center [489, 252] width 751 height 266
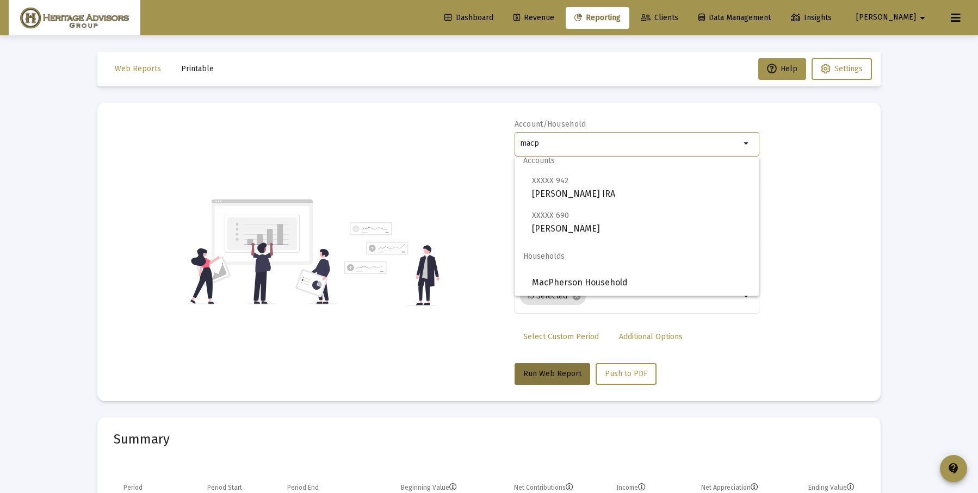
scroll to position [79, 0]
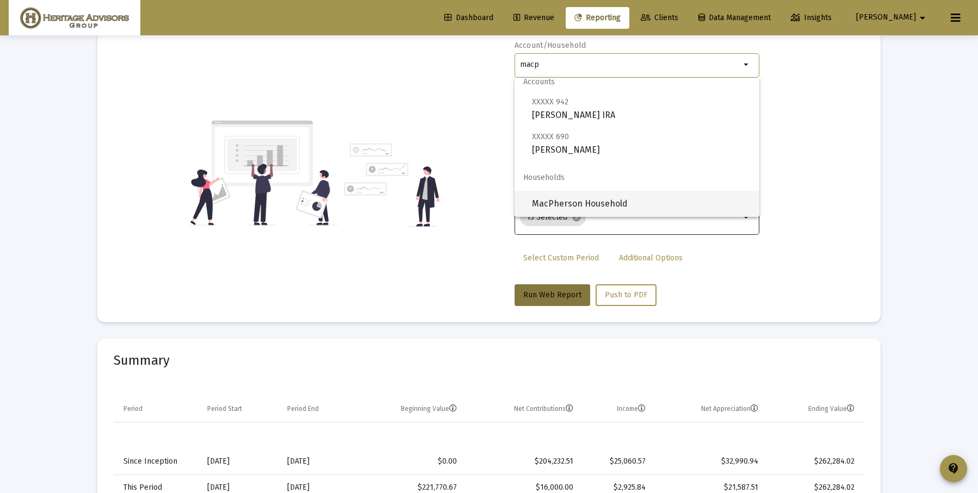
click at [582, 202] on span "MacPherson Household" at bounding box center [641, 204] width 219 height 26
type input "MacPherson Household"
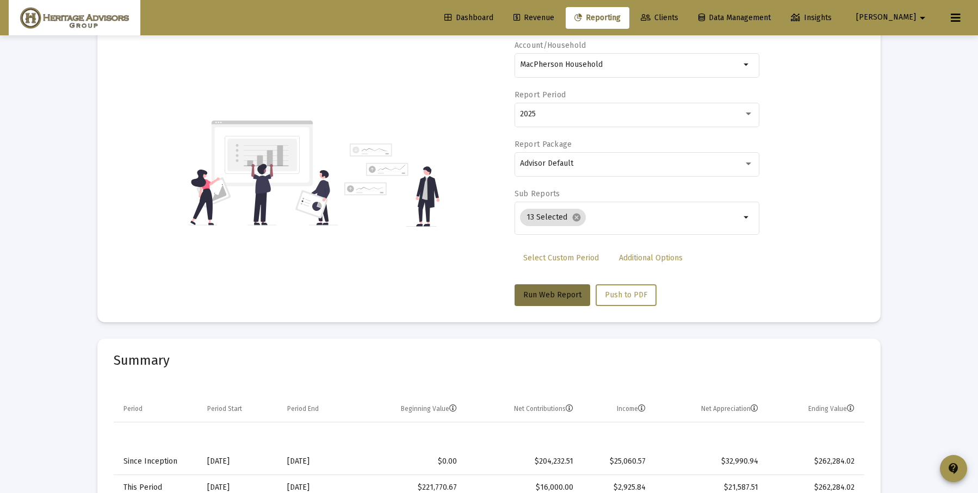
click at [559, 290] on span "Run Web Report" at bounding box center [552, 294] width 58 height 9
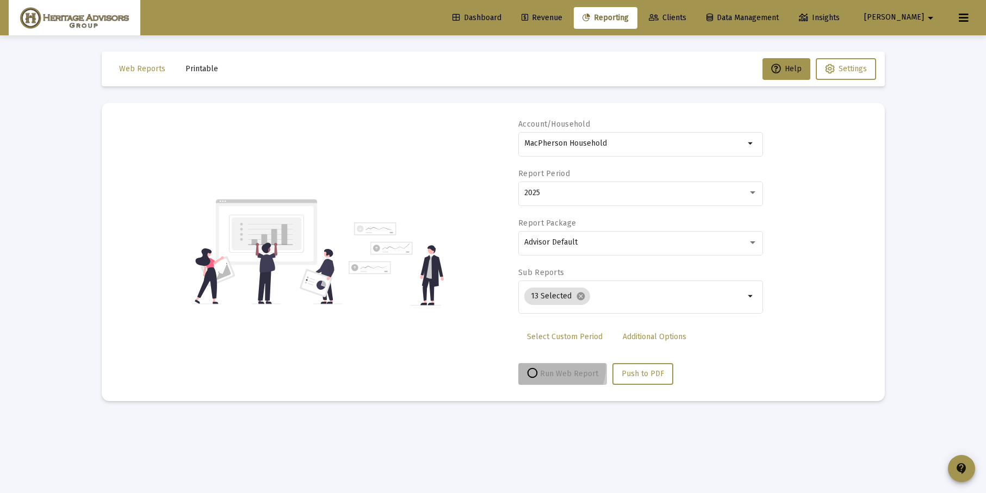
select select "View all"
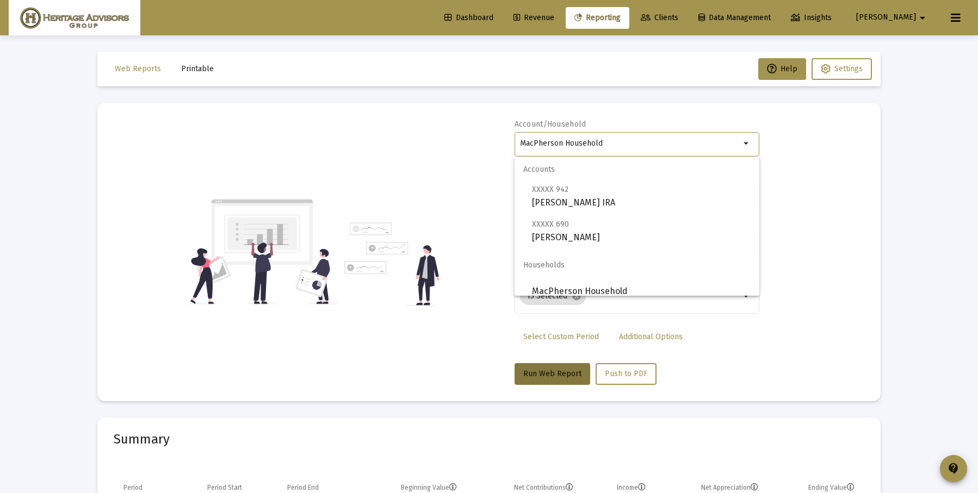
drag, startPoint x: 630, startPoint y: 143, endPoint x: 516, endPoint y: 142, distance: 114.2
click at [515, 142] on div "MacPherson Household arrow_drop_down" at bounding box center [637, 143] width 245 height 27
click at [582, 284] on span "[PERSON_NAME]" at bounding box center [641, 291] width 219 height 26
type input "[PERSON_NAME]"
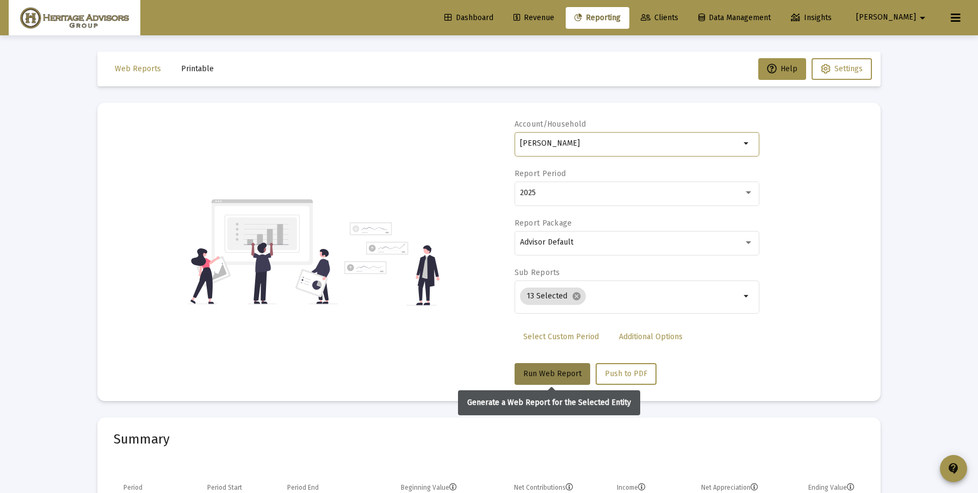
click at [564, 374] on span "Run Web Report" at bounding box center [552, 373] width 58 height 9
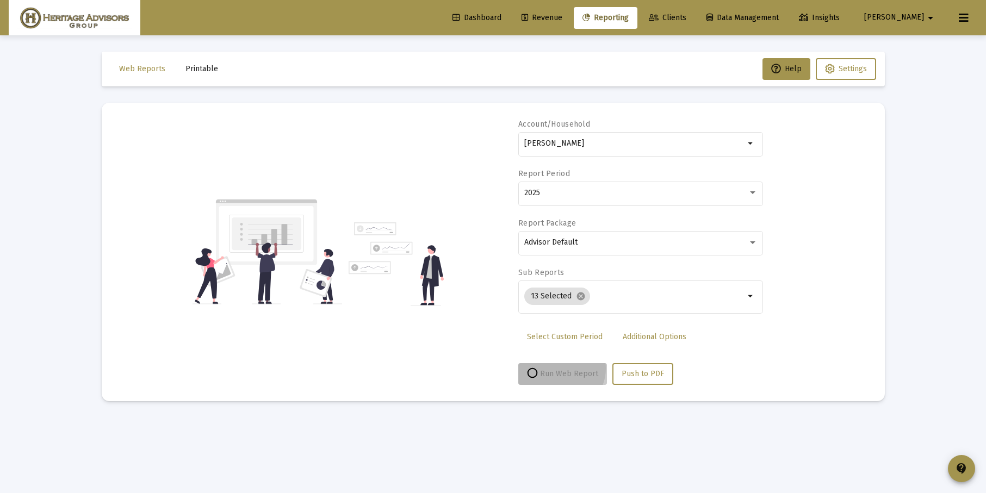
select select "View all"
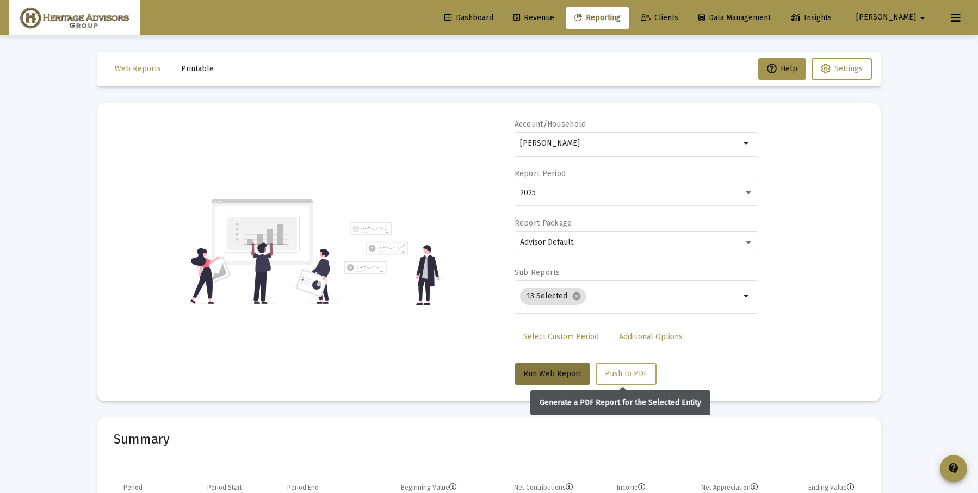
click at [614, 377] on span "Push to PDF" at bounding box center [626, 373] width 42 height 9
click at [624, 375] on span "Push to PDF" at bounding box center [626, 373] width 42 height 9
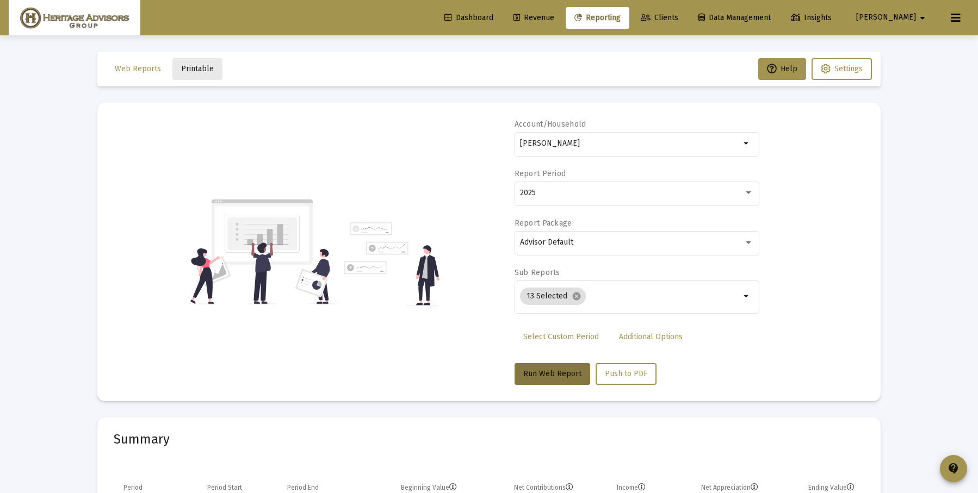
click at [199, 70] on span "Printable" at bounding box center [197, 68] width 33 height 9
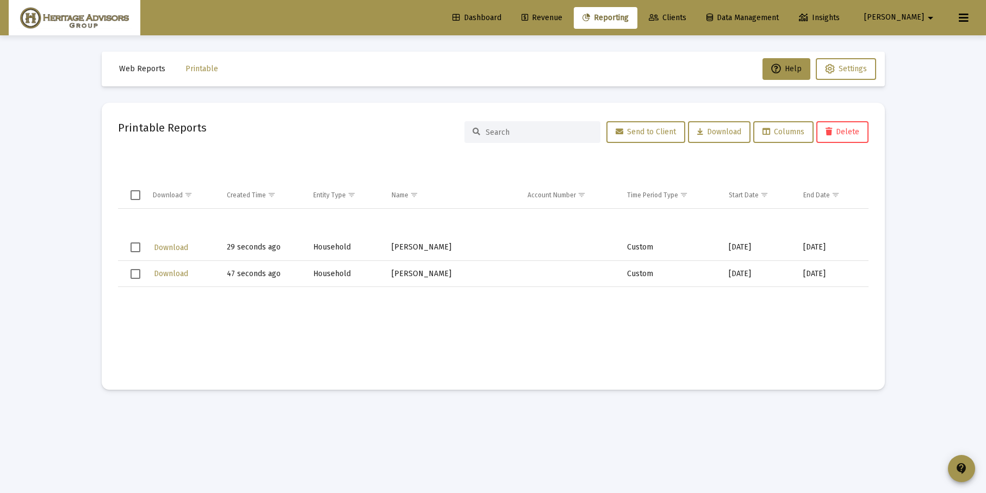
click at [168, 246] on span "Download" at bounding box center [171, 247] width 34 height 9
click at [873, 171] on div "Loading... Web Reports Printable Help Settings Printable Reports Send to Client…" at bounding box center [493, 246] width 986 height 493
click at [779, 15] on span "Data Management" at bounding box center [742, 17] width 72 height 9
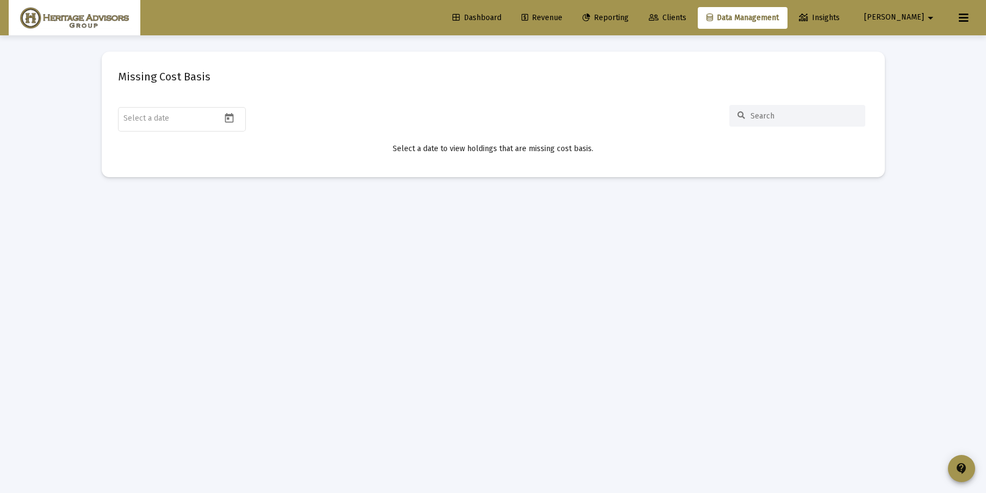
click at [629, 19] on span "Reporting" at bounding box center [605, 17] width 46 height 9
select select "View all"
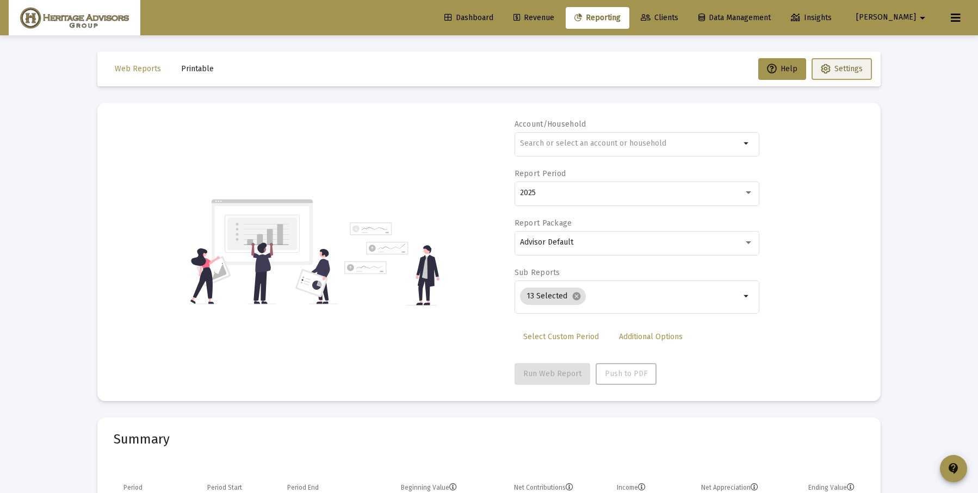
click at [854, 73] on span "Settings" at bounding box center [848, 68] width 28 height 9
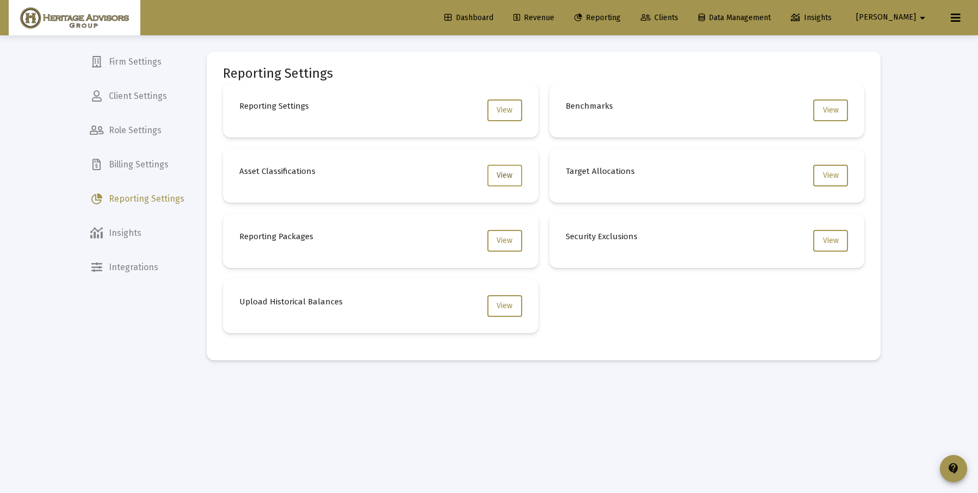
click at [492, 177] on button "View" at bounding box center [504, 176] width 35 height 22
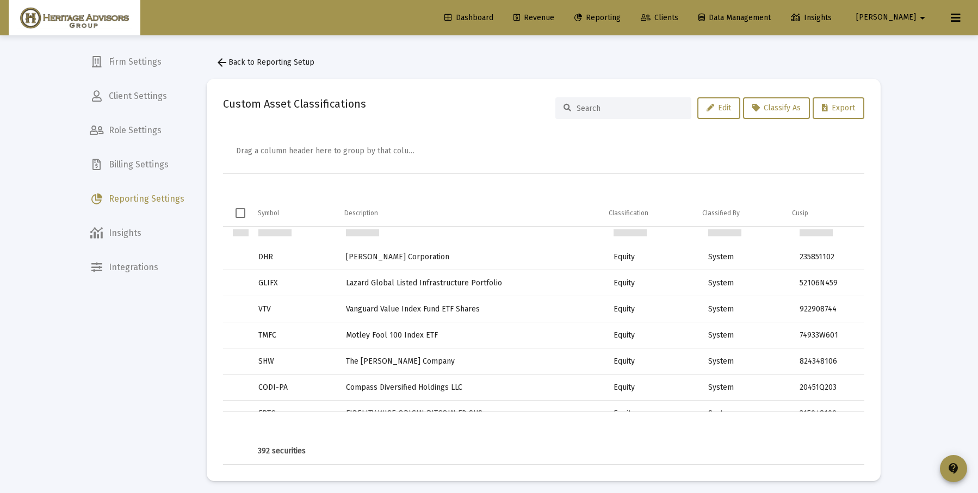
scroll to position [189, 0]
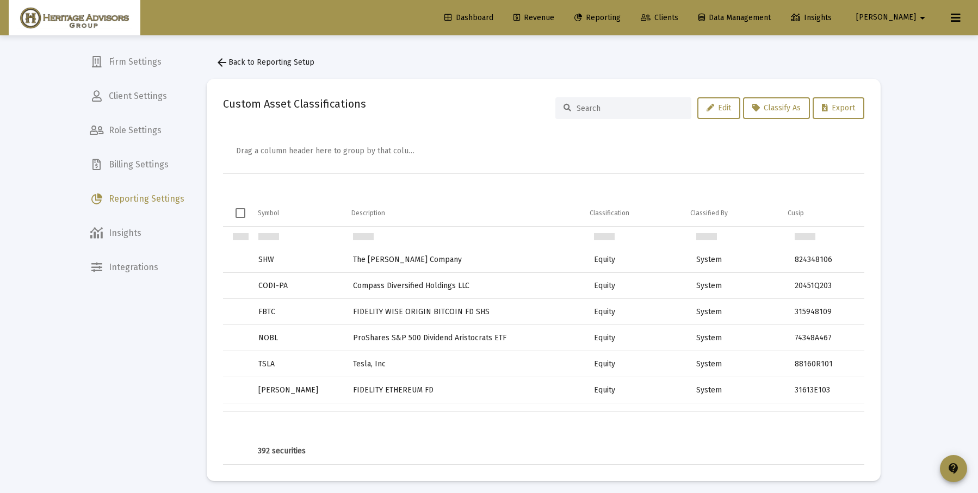
click at [572, 114] on div at bounding box center [623, 108] width 136 height 22
click at [599, 106] on input at bounding box center [630, 108] width 107 height 9
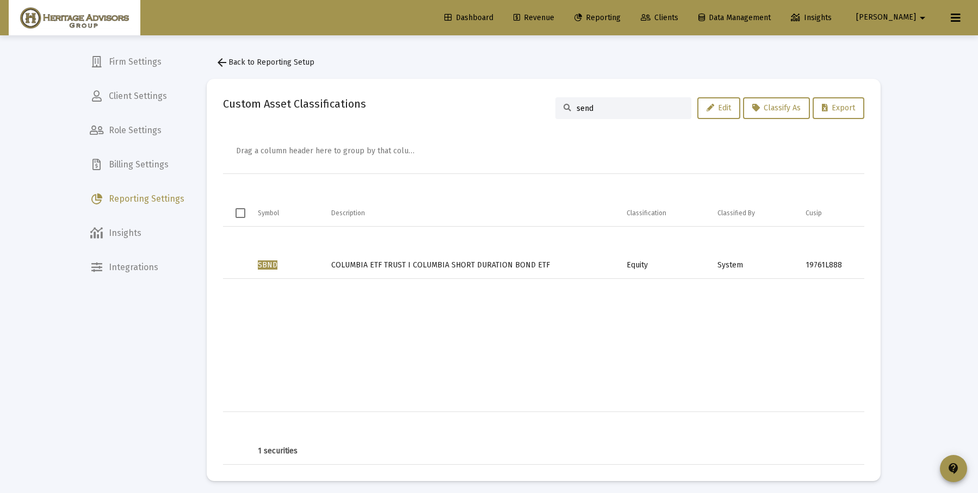
drag, startPoint x: 578, startPoint y: 132, endPoint x: 241, endPoint y: 215, distance: 346.7
click at [241, 215] on span "Select all" at bounding box center [240, 213] width 10 height 10
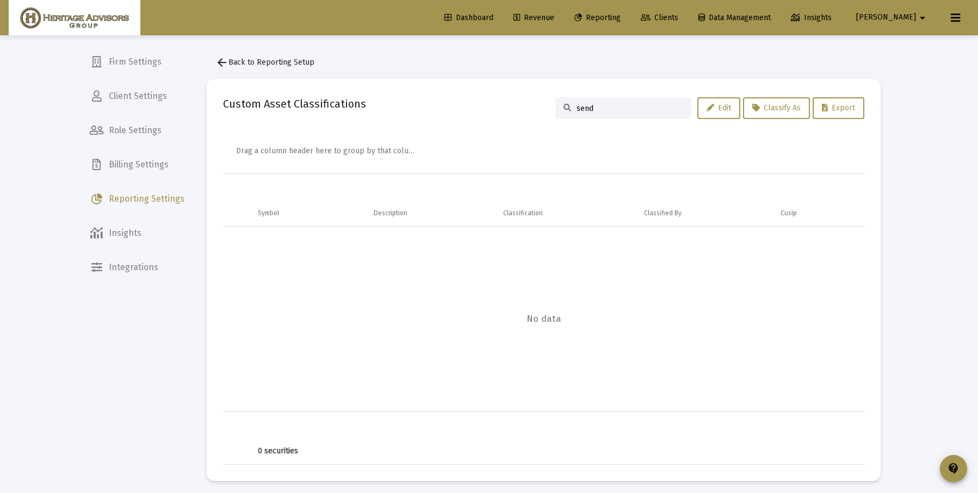
click at [241, 215] on td "Data grid" at bounding box center [236, 213] width 27 height 26
click at [600, 110] on input "send" at bounding box center [630, 108] width 107 height 9
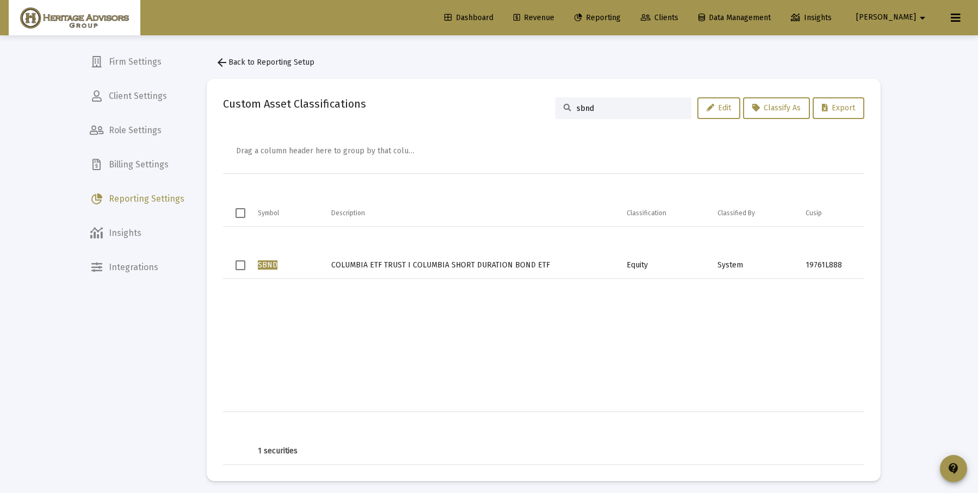
type input "sbnd"
click at [238, 263] on span "Select row" at bounding box center [240, 266] width 10 height 10
click at [780, 109] on span "Classify As" at bounding box center [776, 107] width 48 height 9
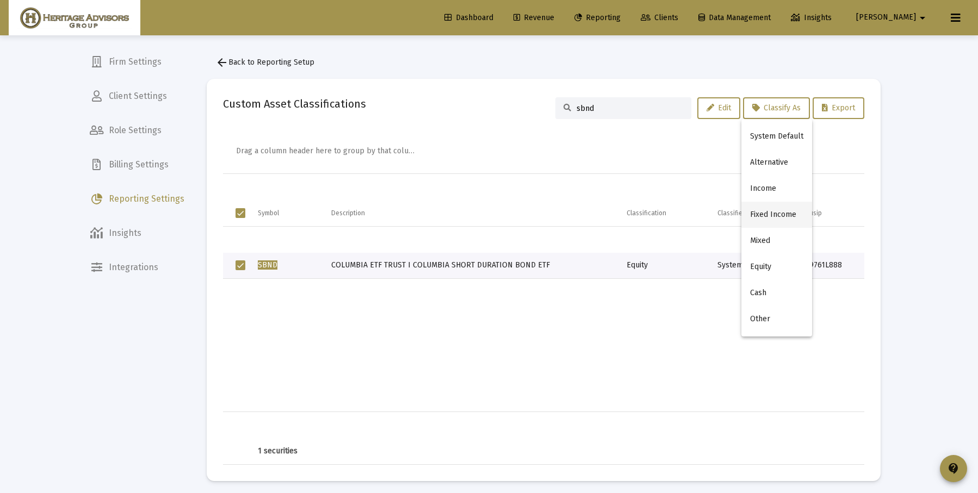
click at [765, 218] on button "Fixed Income" at bounding box center [776, 215] width 71 height 26
